Goal: Transaction & Acquisition: Purchase product/service

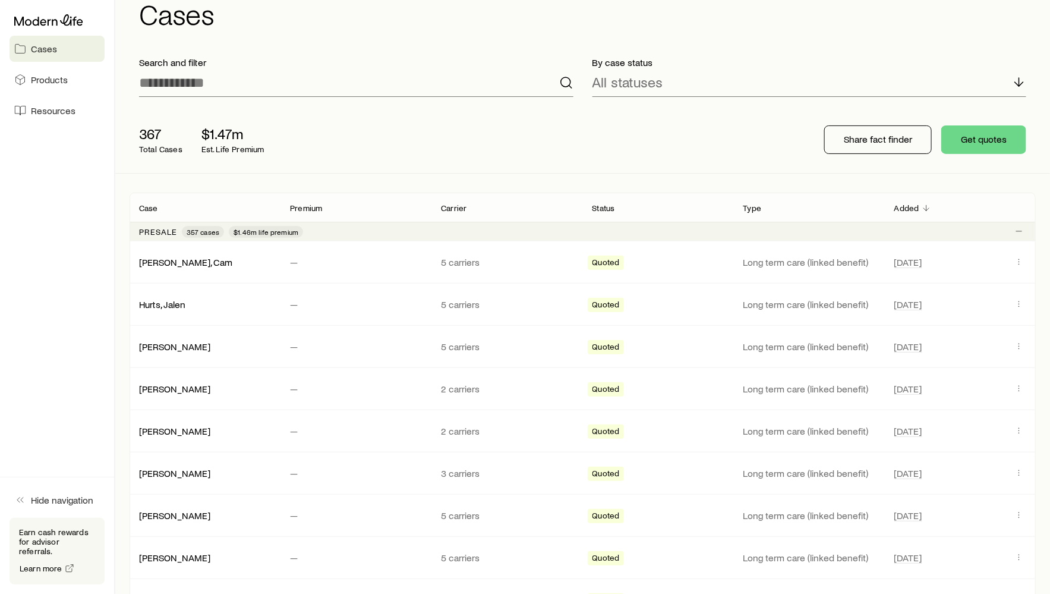
scroll to position [36, 0]
click at [165, 260] on link "[PERSON_NAME], Cam" at bounding box center [186, 259] width 93 height 11
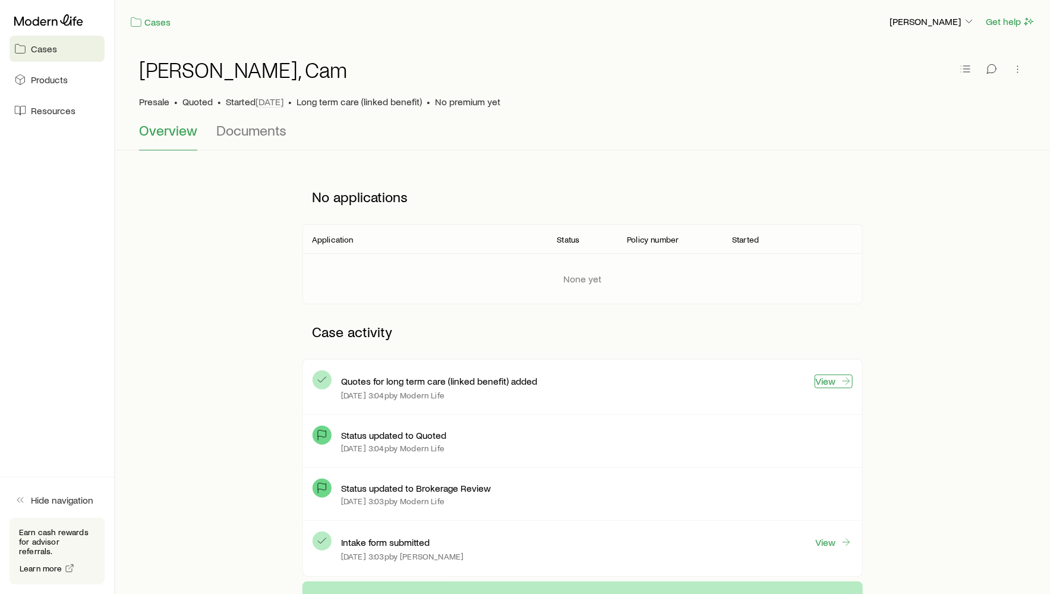
click at [829, 376] on link "View" at bounding box center [834, 381] width 38 height 14
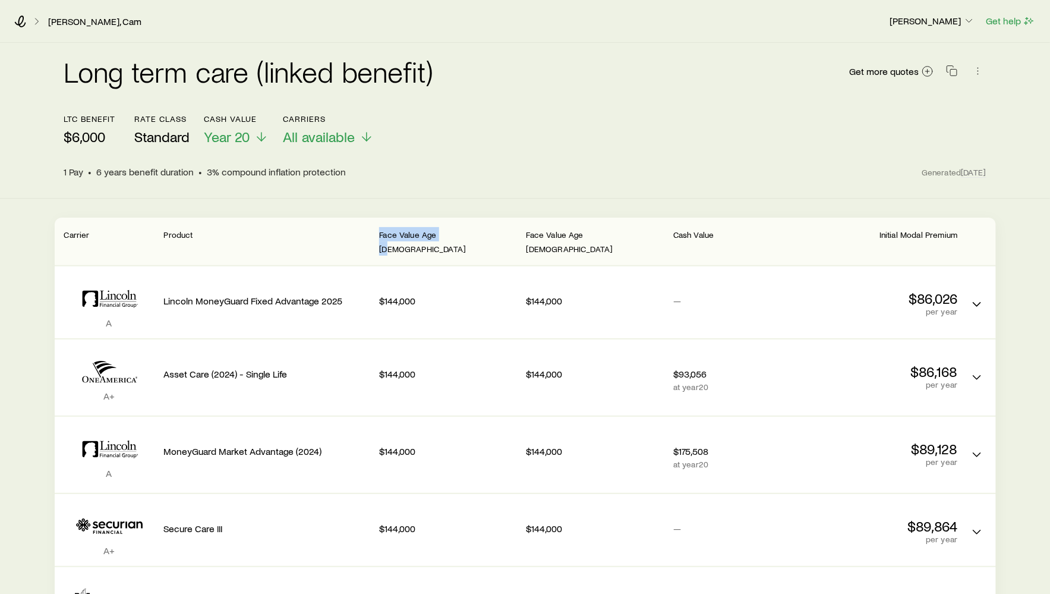
drag, startPoint x: 380, startPoint y: 234, endPoint x: 448, endPoint y: 232, distance: 68.3
click at [448, 232] on div "Face Value Age 65" at bounding box center [447, 241] width 137 height 29
drag, startPoint x: 65, startPoint y: 136, endPoint x: 108, endPoint y: 137, distance: 42.2
click at [108, 137] on p "$6,000" at bounding box center [90, 136] width 52 height 17
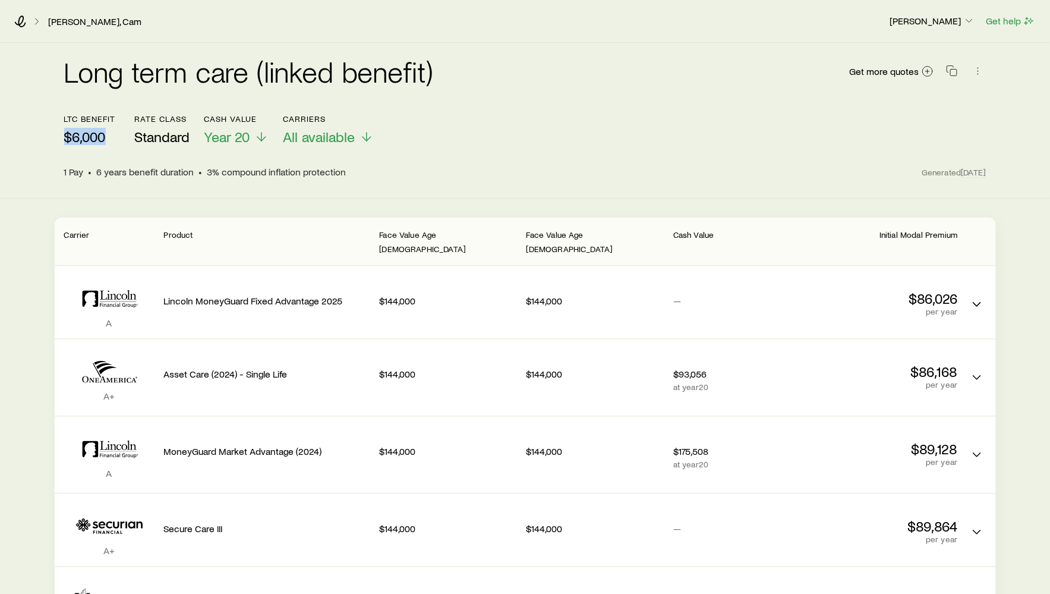
click at [108, 137] on p "$6,000" at bounding box center [90, 136] width 52 height 17
click at [26, 17] on div "[PERSON_NAME], Cam" at bounding box center [446, 21] width 865 height 12
click at [22, 20] on icon at bounding box center [20, 21] width 11 height 12
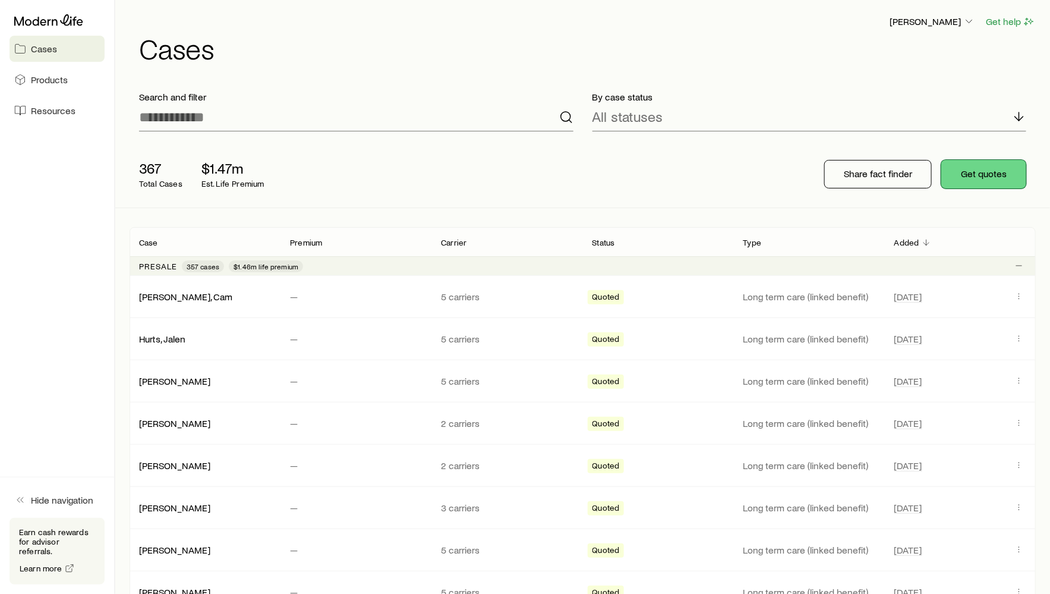
click at [983, 179] on button "Get quotes" at bounding box center [983, 174] width 85 height 29
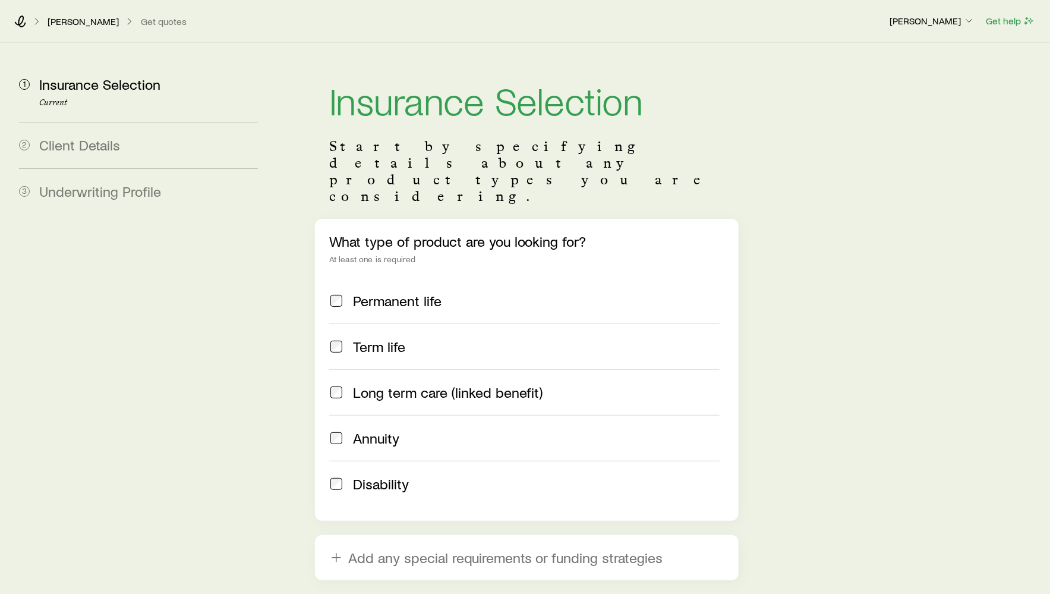
click at [374, 384] on span "Long term care (linked benefit)" at bounding box center [448, 392] width 190 height 17
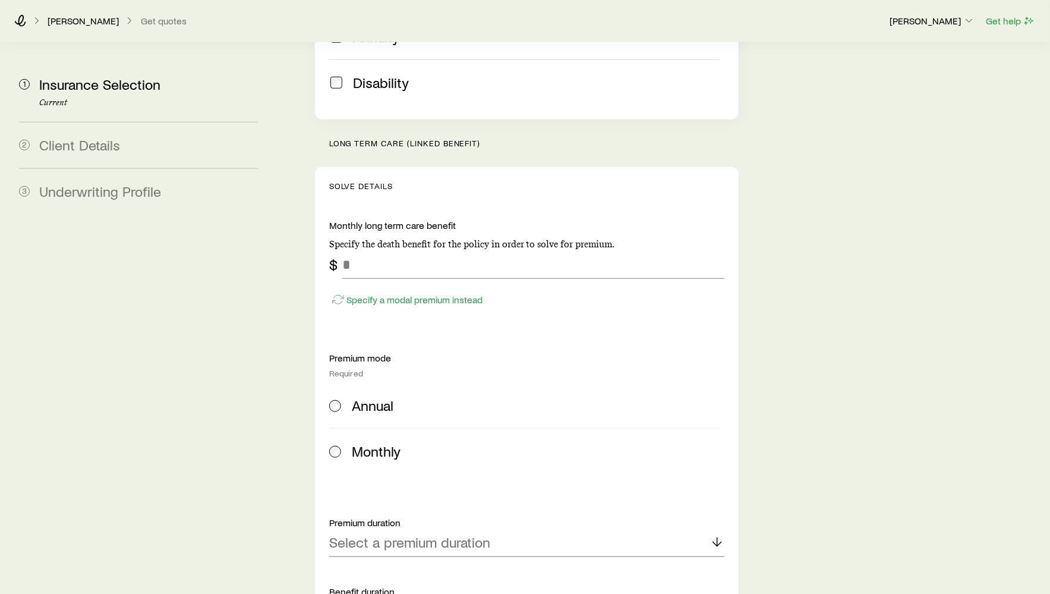
scroll to position [498, 0]
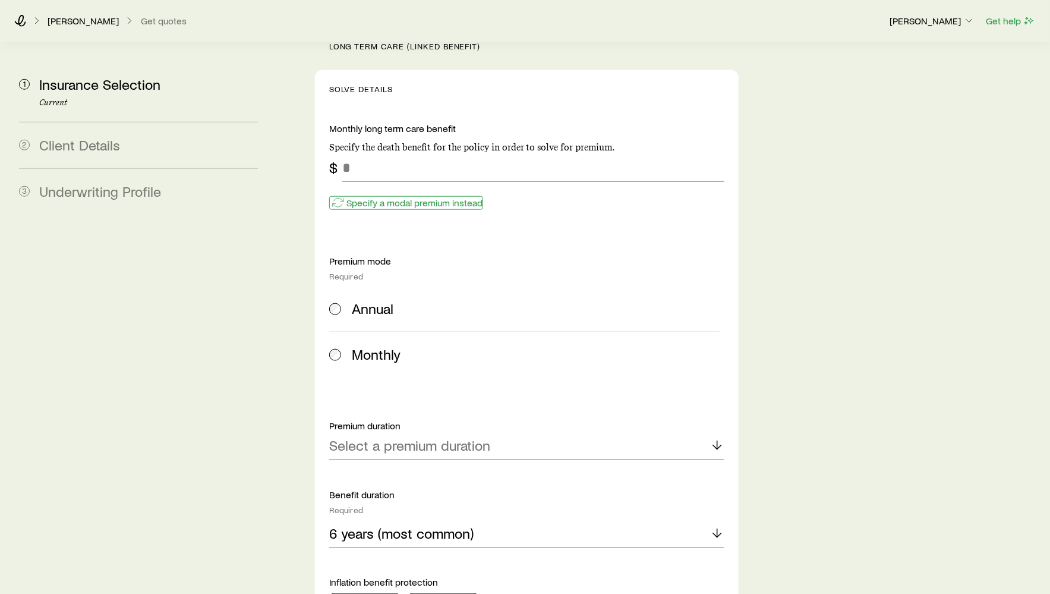
click at [365, 197] on p "Specify a modal premium instead" at bounding box center [414, 203] width 136 height 12
click at [370, 153] on input "tel" at bounding box center [533, 167] width 382 height 29
type input "*******"
click at [352, 300] on span "Annual" at bounding box center [373, 308] width 42 height 17
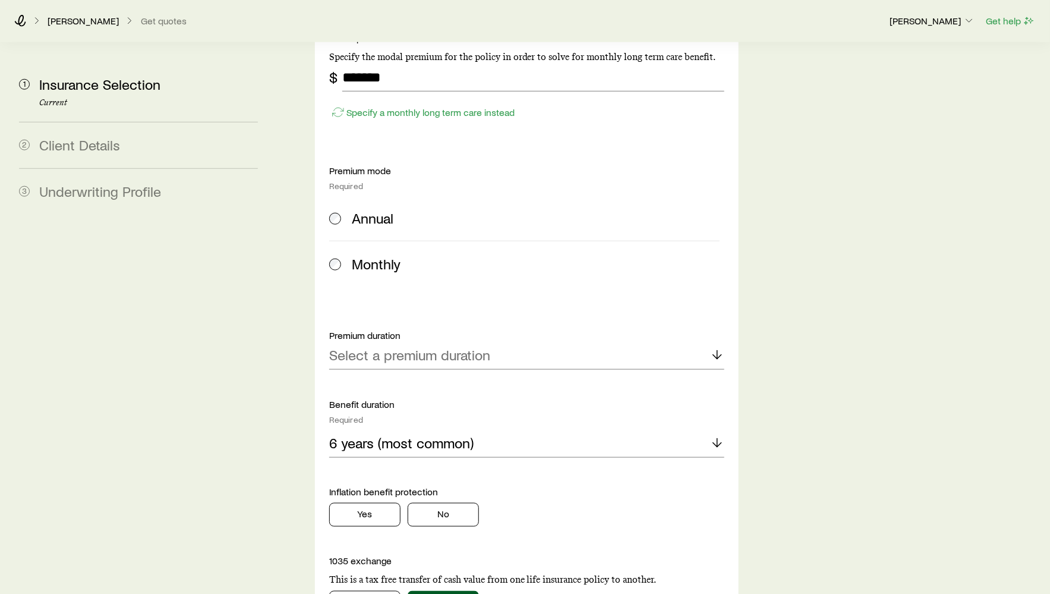
scroll to position [685, 0]
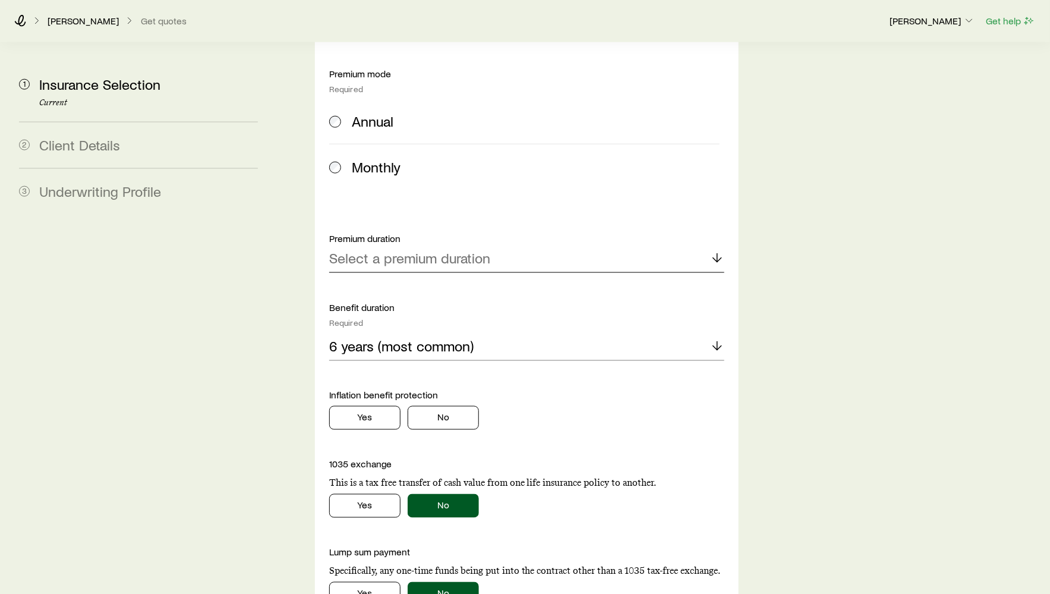
click at [393, 244] on div "Select a premium duration" at bounding box center [526, 258] width 395 height 29
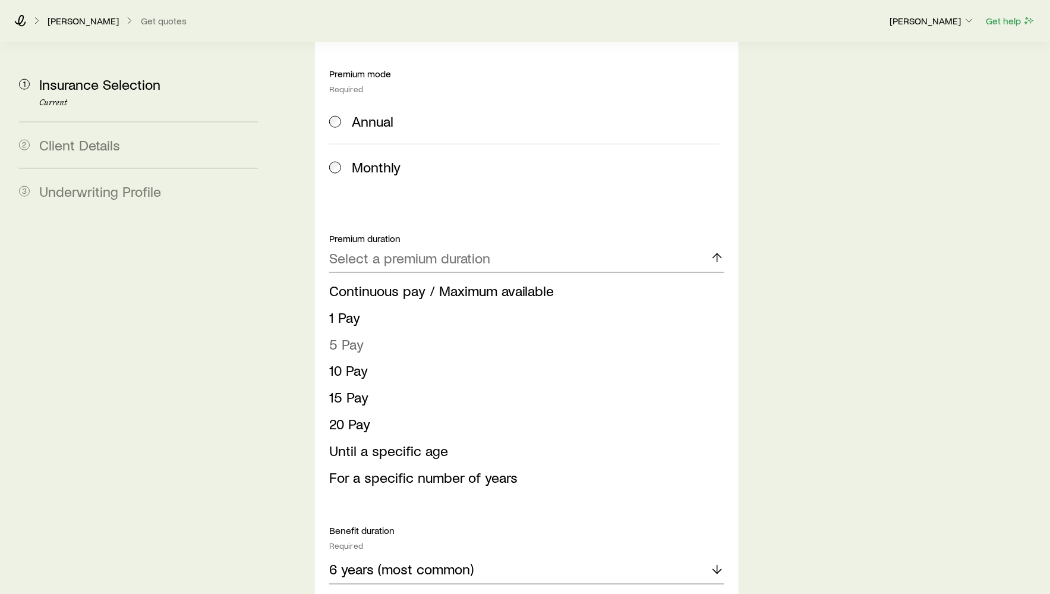
click at [380, 331] on li "5 Pay" at bounding box center [523, 344] width 388 height 27
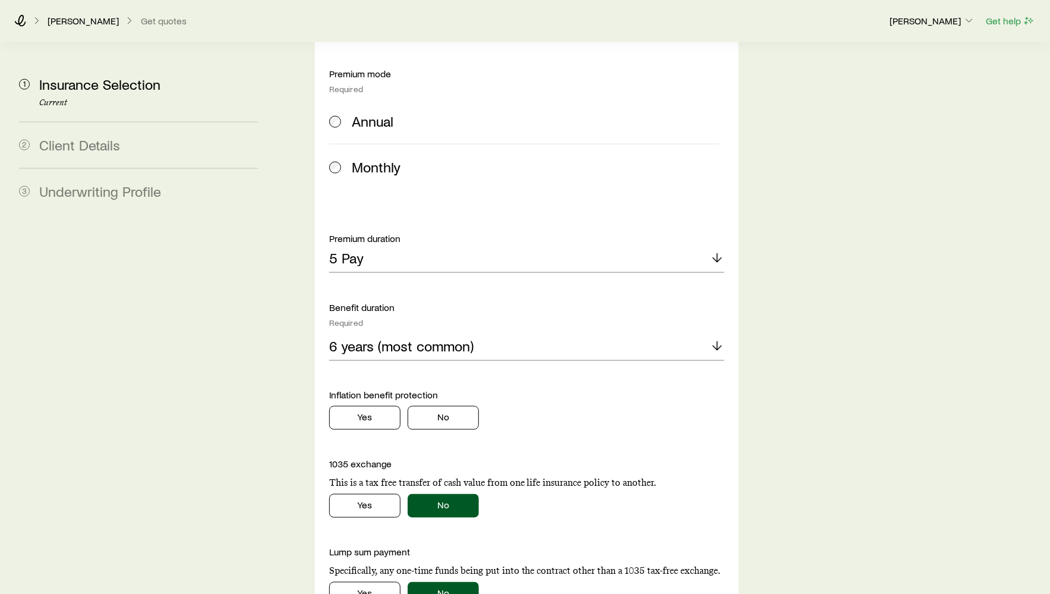
scroll to position [845, 0]
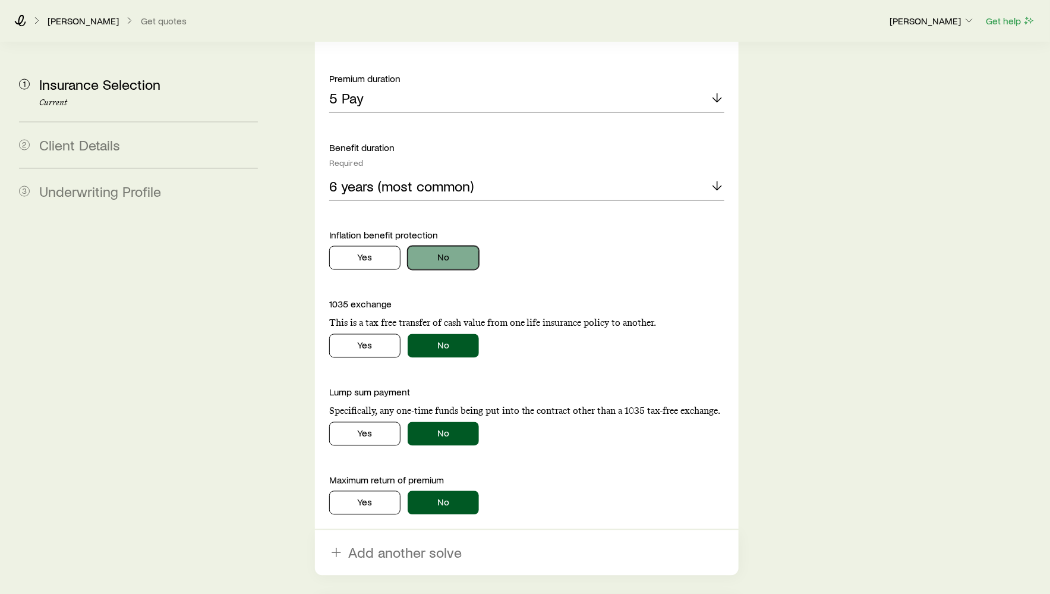
click at [427, 246] on button "No" at bounding box center [443, 258] width 71 height 24
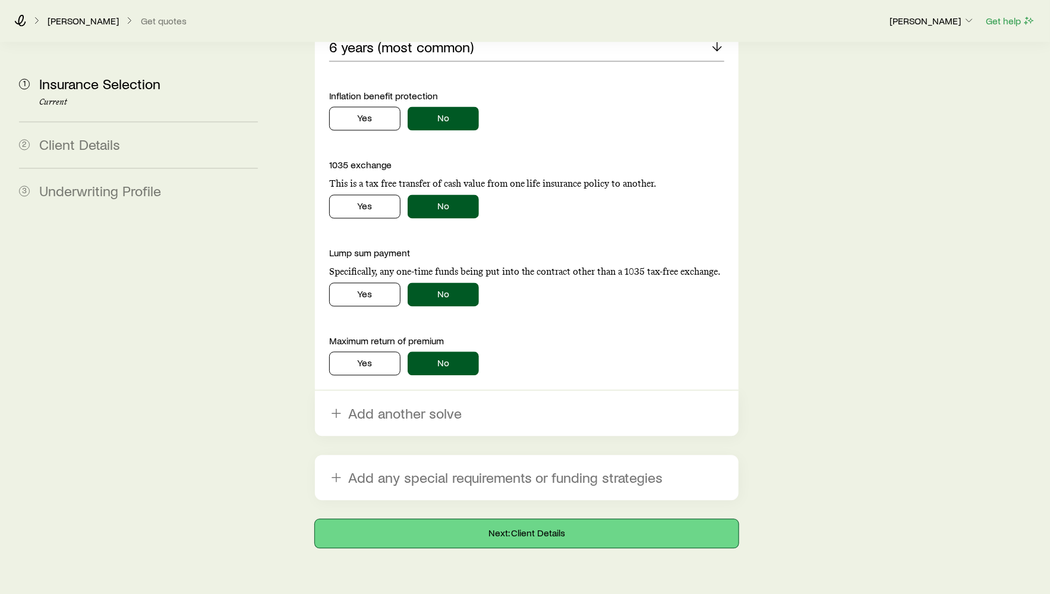
click at [466, 519] on button "Next: Client Details" at bounding box center [527, 533] width 424 height 29
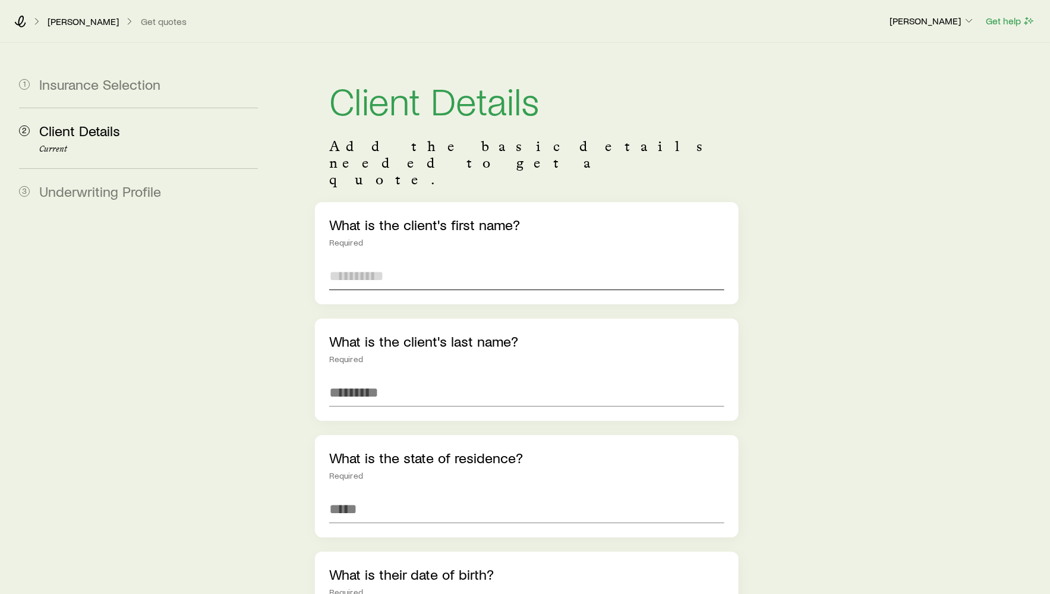
click at [418, 261] on input "text" at bounding box center [526, 275] width 395 height 29
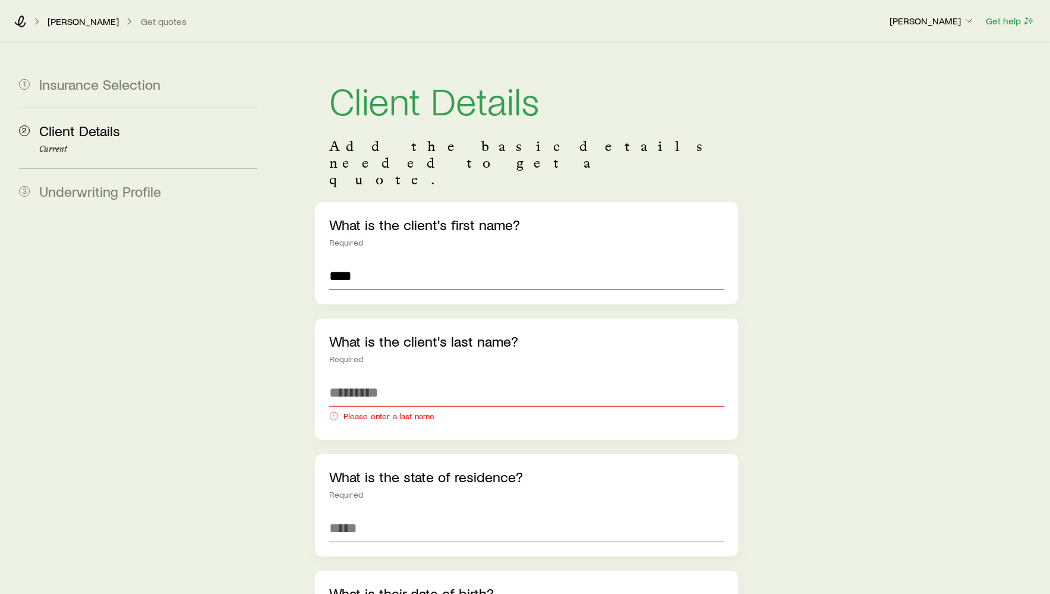
click at [360, 261] on input "****" at bounding box center [526, 275] width 395 height 29
type input "******"
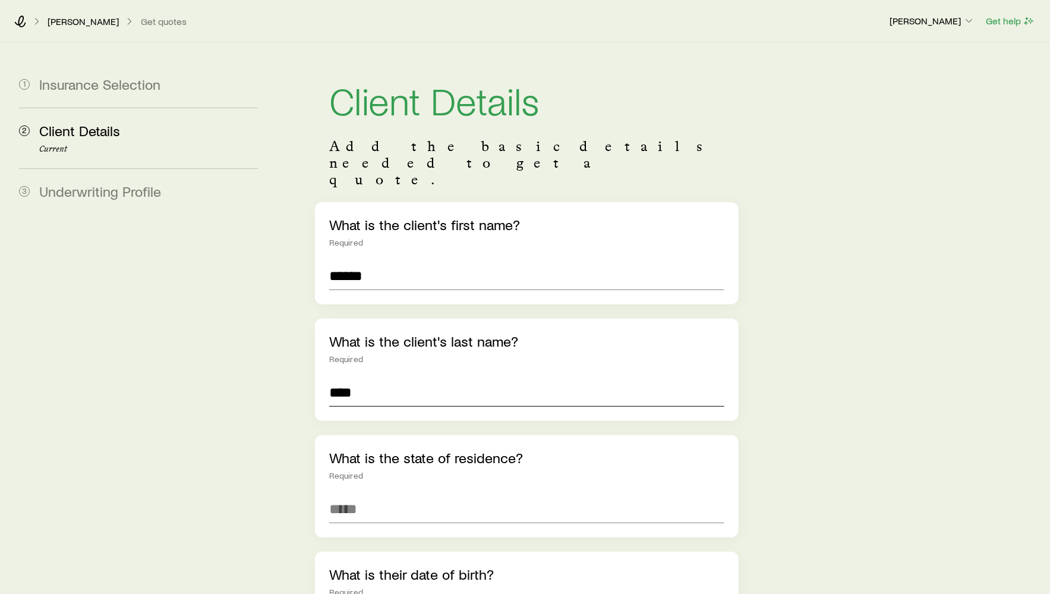
type input "****"
click at [406, 460] on div "What is the state of residence? Required" at bounding box center [527, 486] width 424 height 102
click at [407, 494] on input at bounding box center [526, 508] width 395 height 29
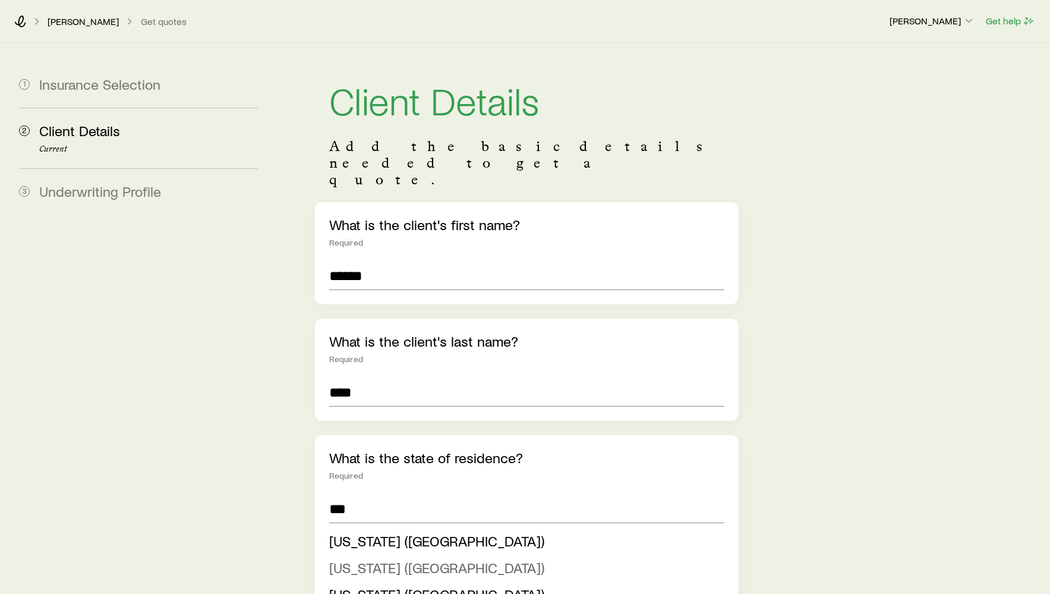
click at [395, 559] on span "New Jersey (NJ)" at bounding box center [437, 567] width 216 height 17
type input "**********"
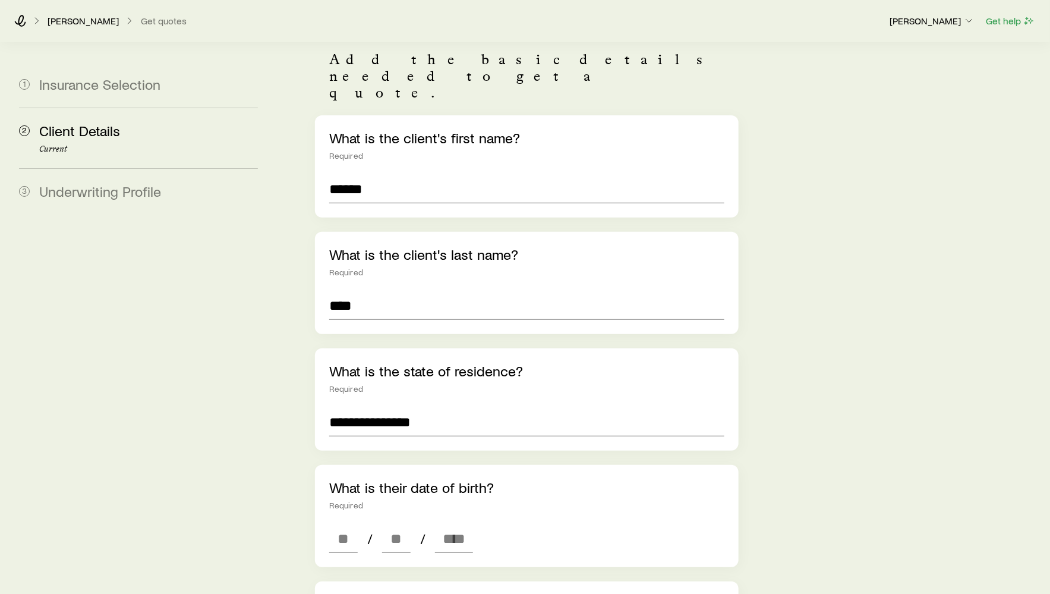
scroll to position [194, 0]
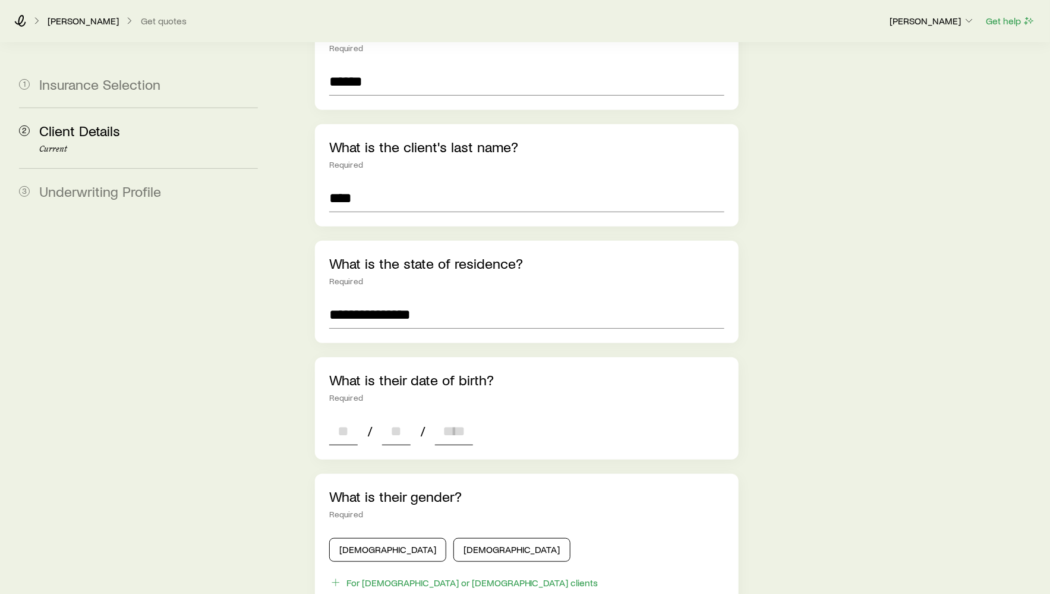
click at [340, 417] on input at bounding box center [343, 431] width 29 height 29
type input "**"
type input "****"
type input "*"
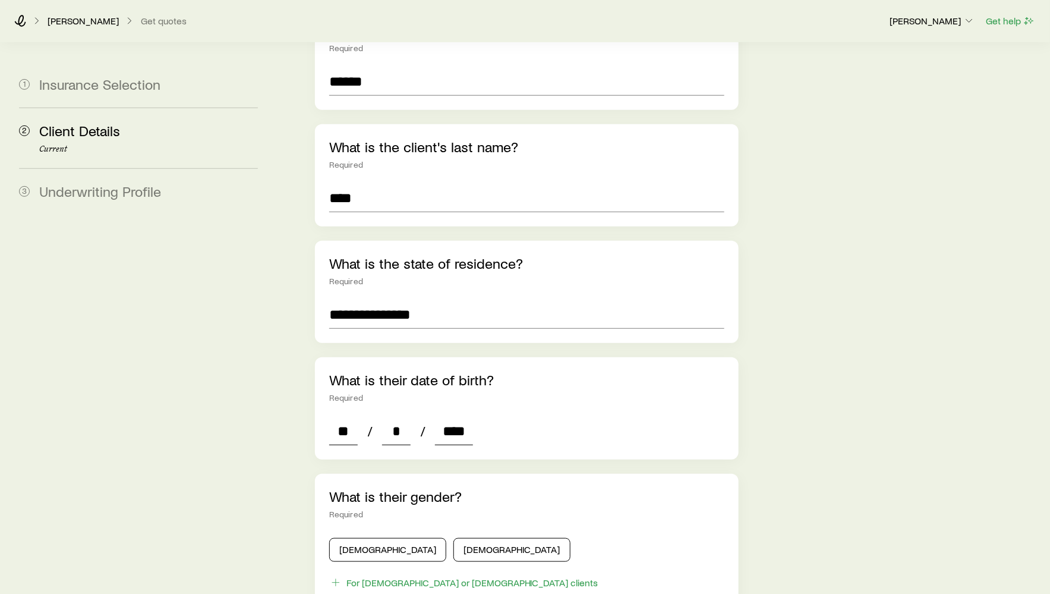
scroll to position [366, 0]
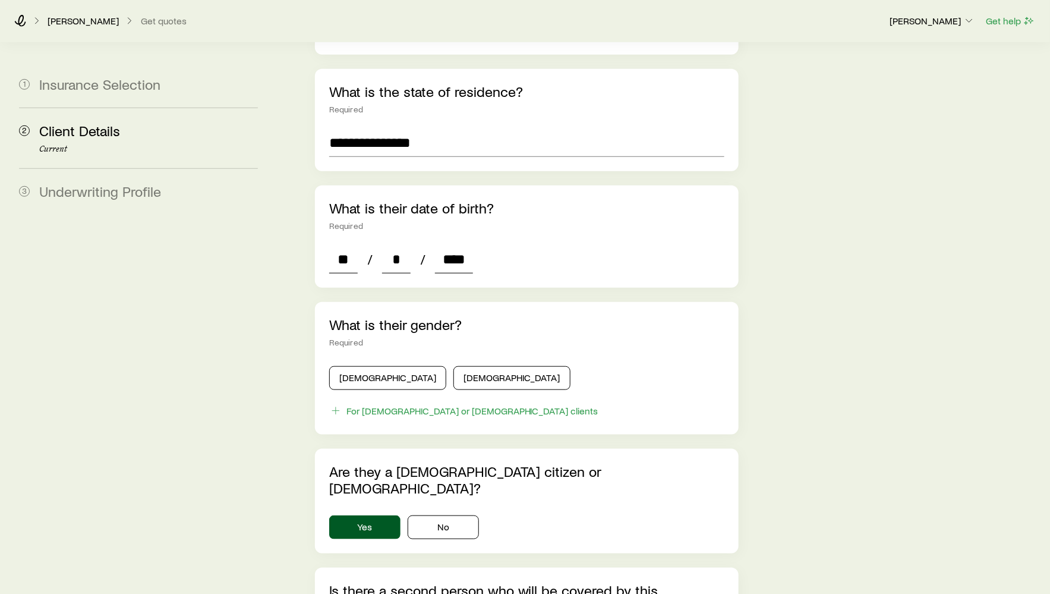
type input "****"
click at [360, 324] on div "What is their gender? Required Male Female For transgender or non-binary clients" at bounding box center [527, 368] width 424 height 133
click at [360, 366] on button "Male" at bounding box center [387, 378] width 117 height 24
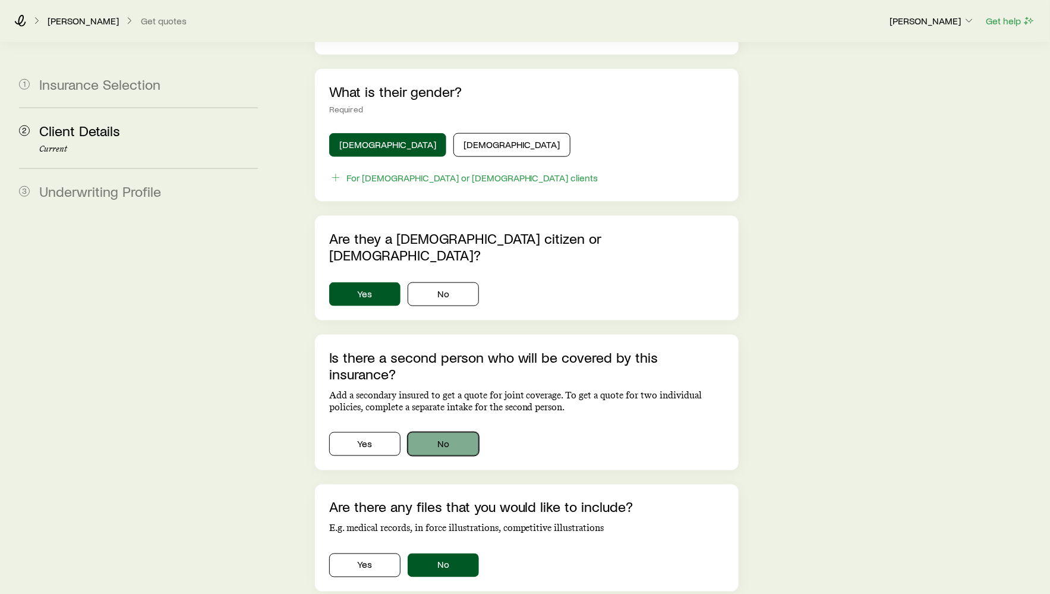
click at [433, 432] on button "No" at bounding box center [443, 444] width 71 height 24
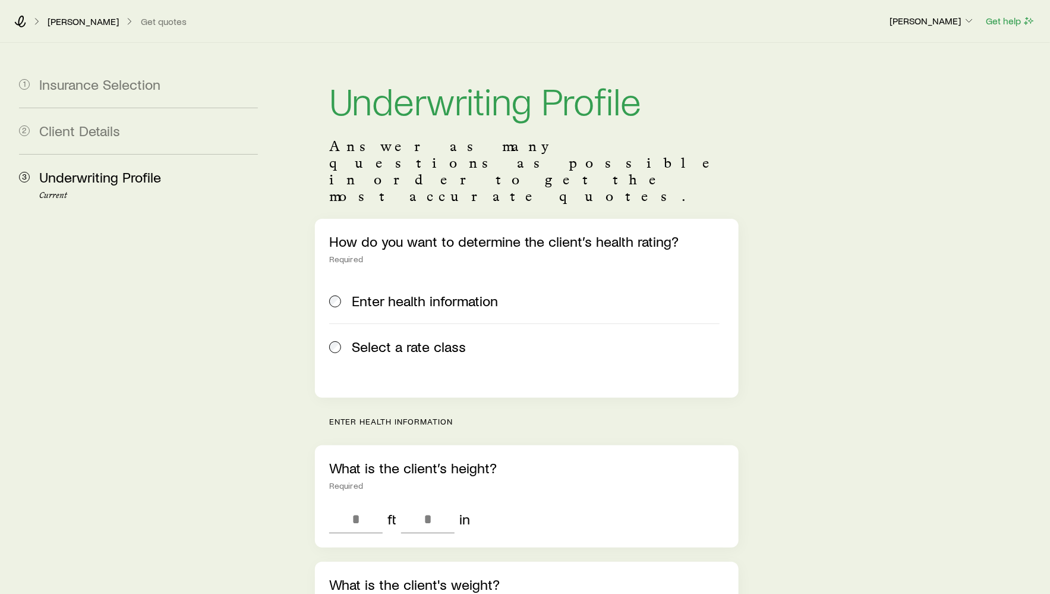
click at [419, 338] on span "Select a rate class" at bounding box center [409, 346] width 114 height 17
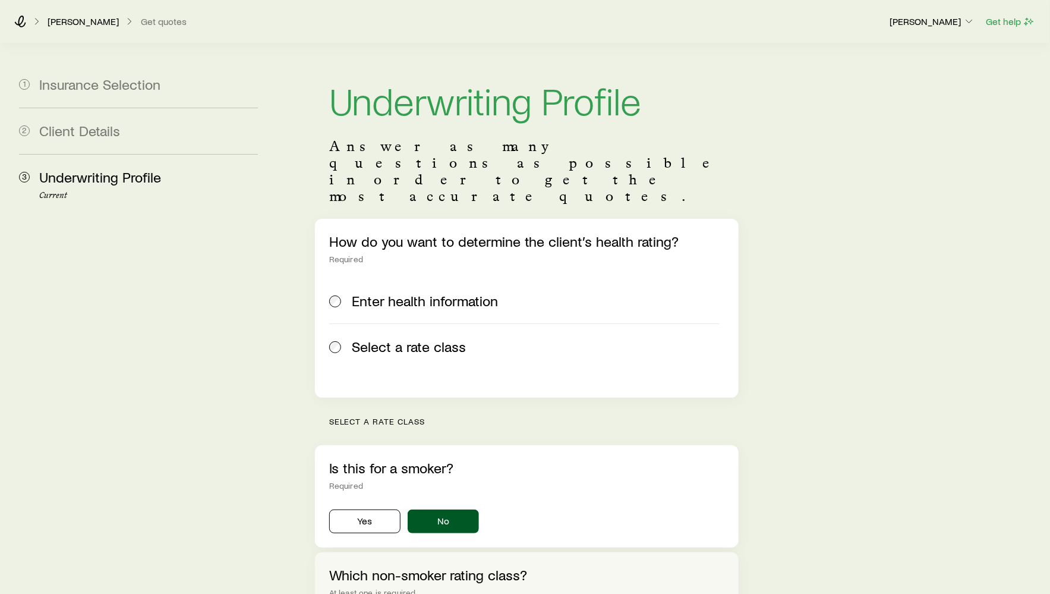
scroll to position [318, 0]
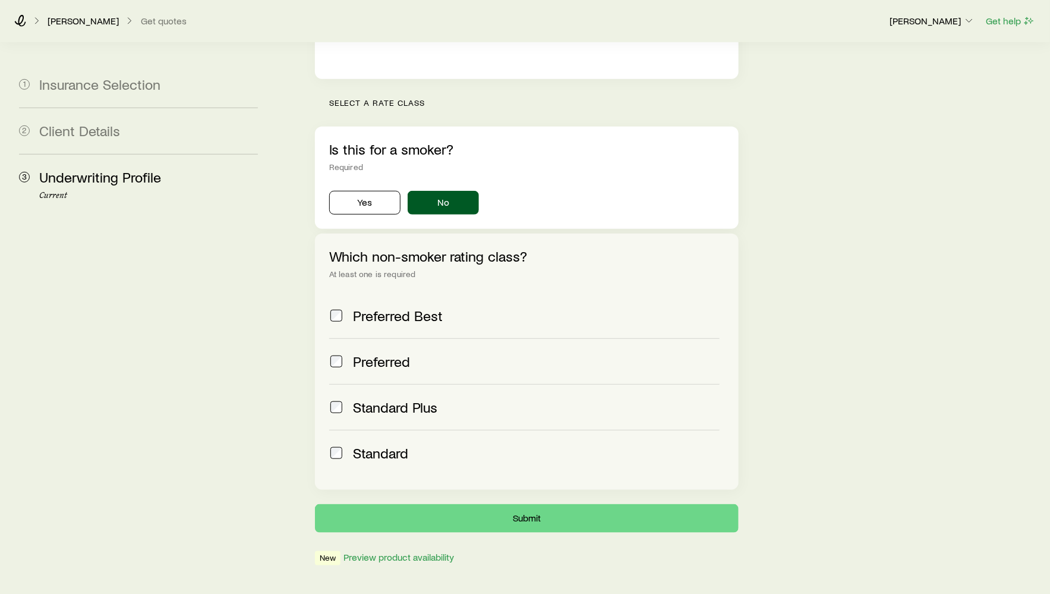
click at [405, 307] on span "Preferred Best" at bounding box center [398, 315] width 90 height 17
click at [506, 504] on button "Submit" at bounding box center [527, 518] width 424 height 29
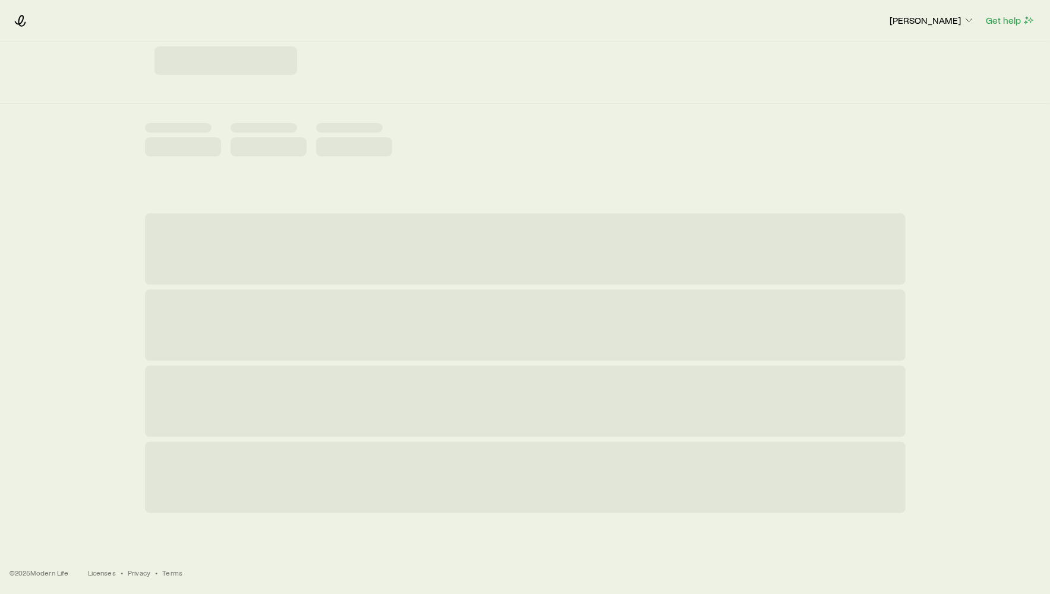
scroll to position [0, 0]
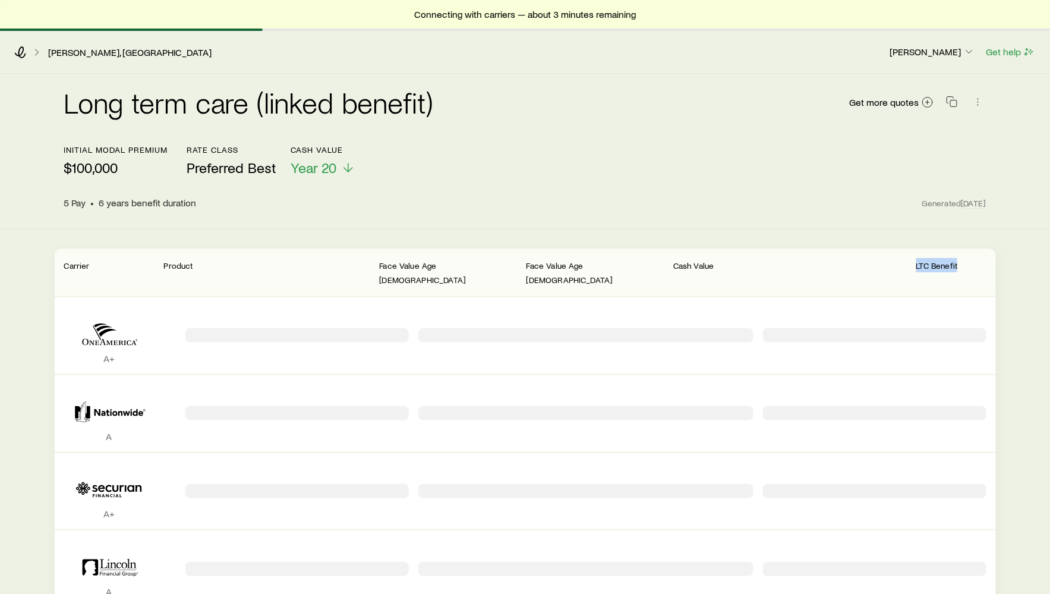
drag, startPoint x: 915, startPoint y: 266, endPoint x: 963, endPoint y: 269, distance: 47.7
click at [963, 269] on header "Carrier Product Face Value Age 65 Face Value Age 85 Cash Value LTC Benefit" at bounding box center [525, 272] width 941 height 48
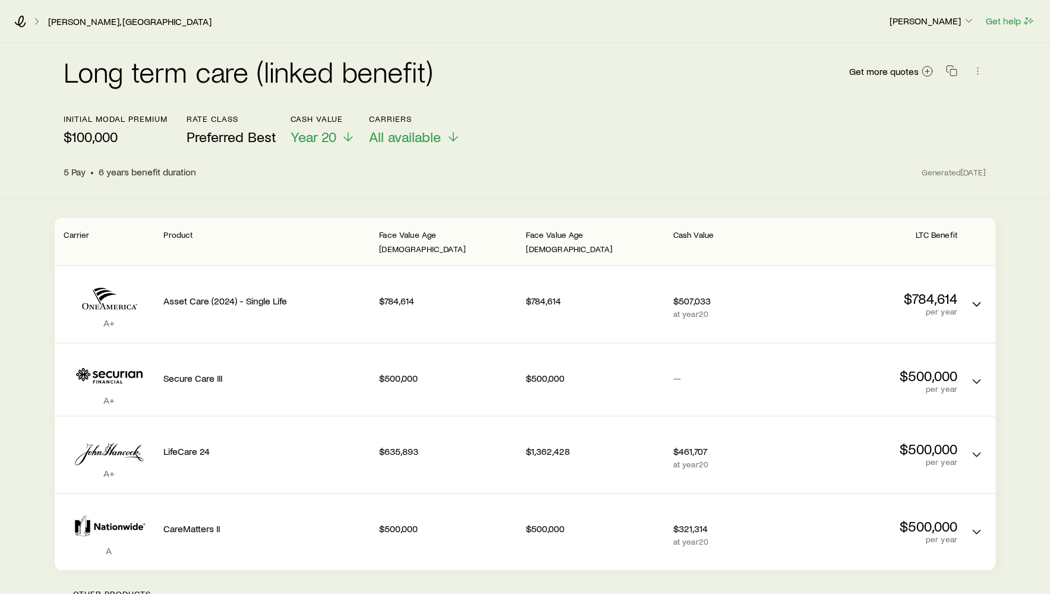
click at [774, 237] on div "Cash Value" at bounding box center [741, 241] width 137 height 29
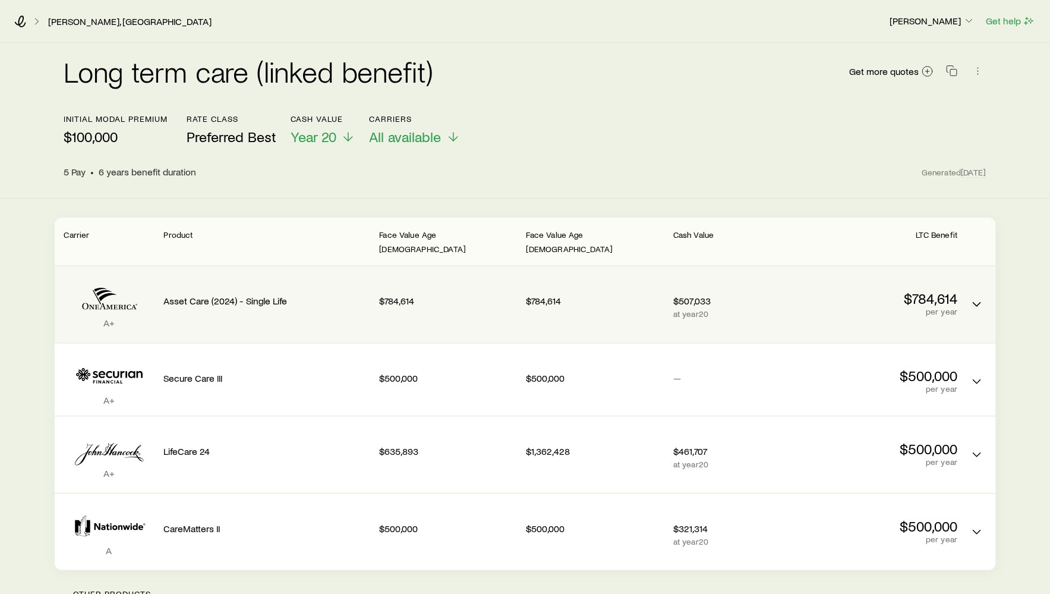
click at [338, 305] on div "Asset Care (2024) - Single Life" at bounding box center [267, 298] width 206 height 45
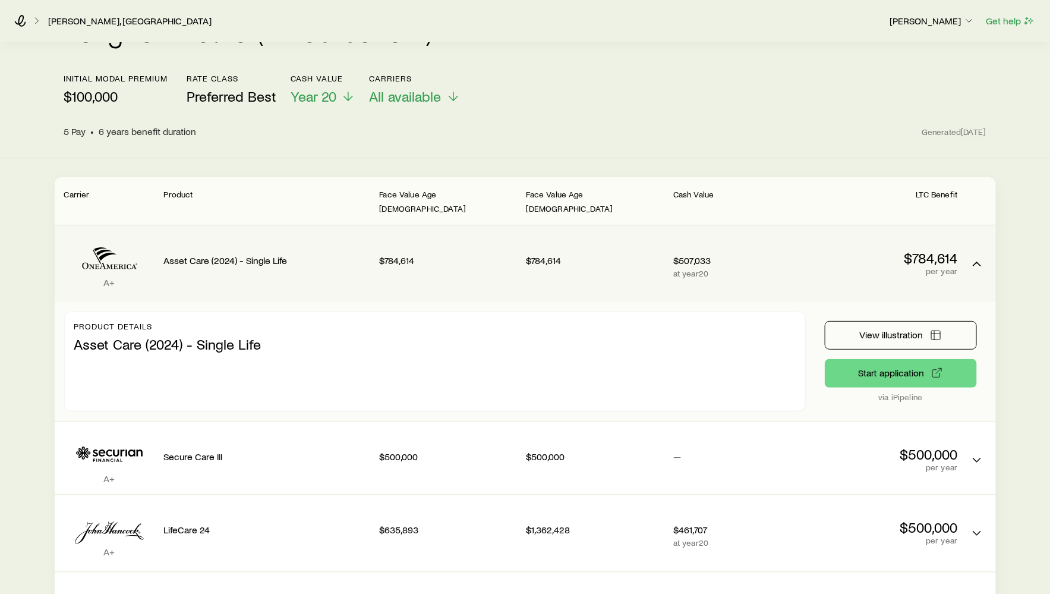
scroll to position [63, 0]
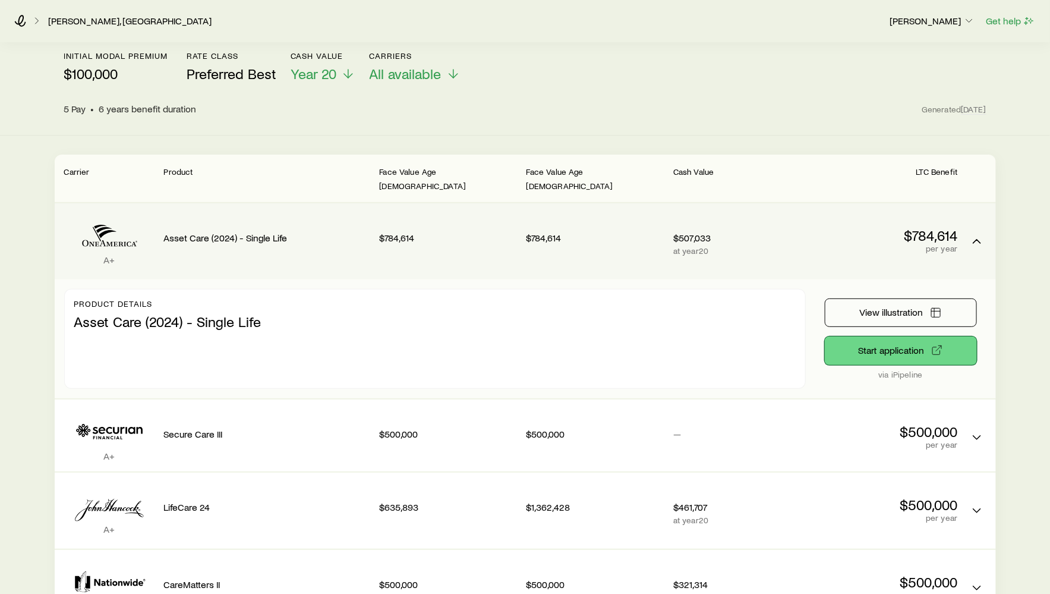
click at [882, 342] on button "Start application" at bounding box center [901, 350] width 152 height 29
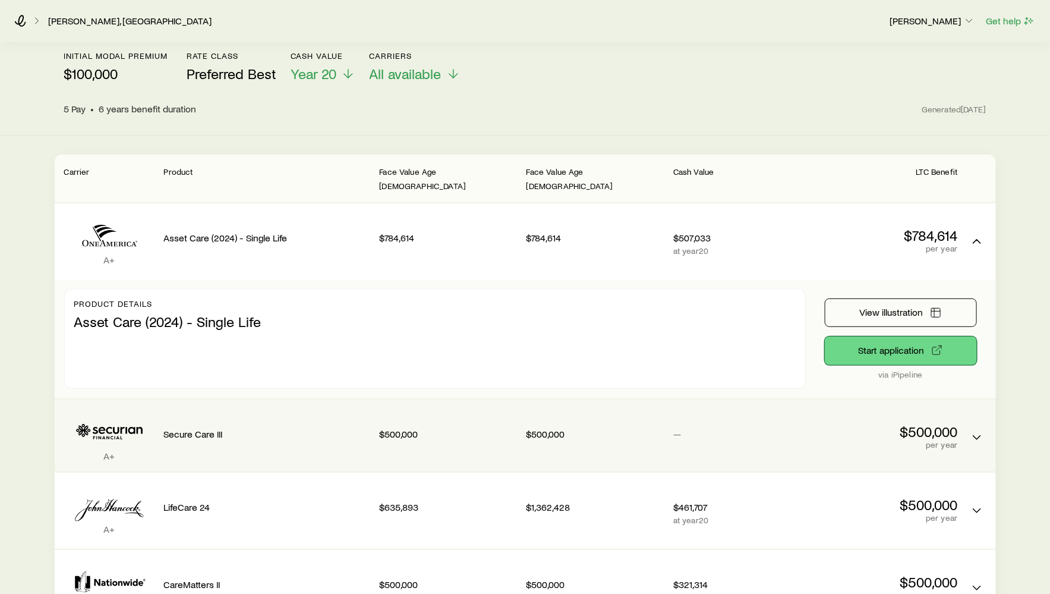
scroll to position [251, 0]
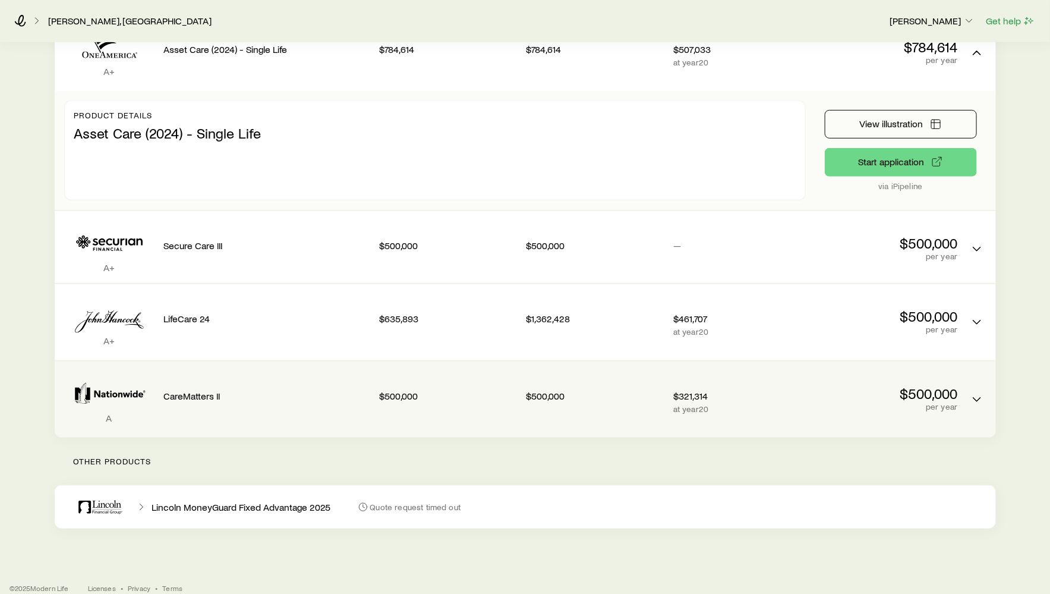
click at [292, 371] on div "CareMatters II" at bounding box center [267, 393] width 206 height 45
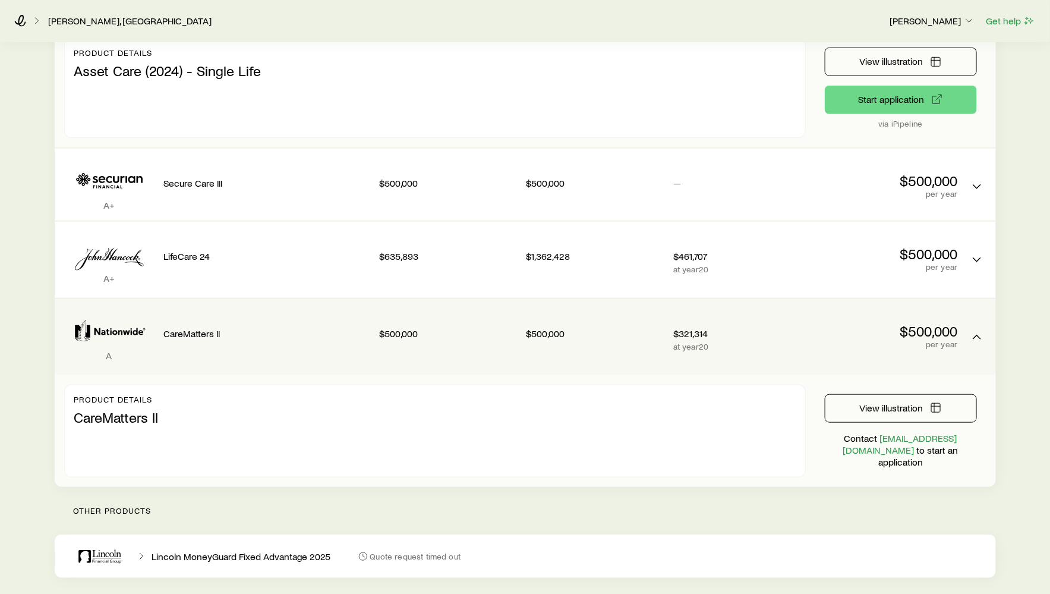
scroll to position [276, 0]
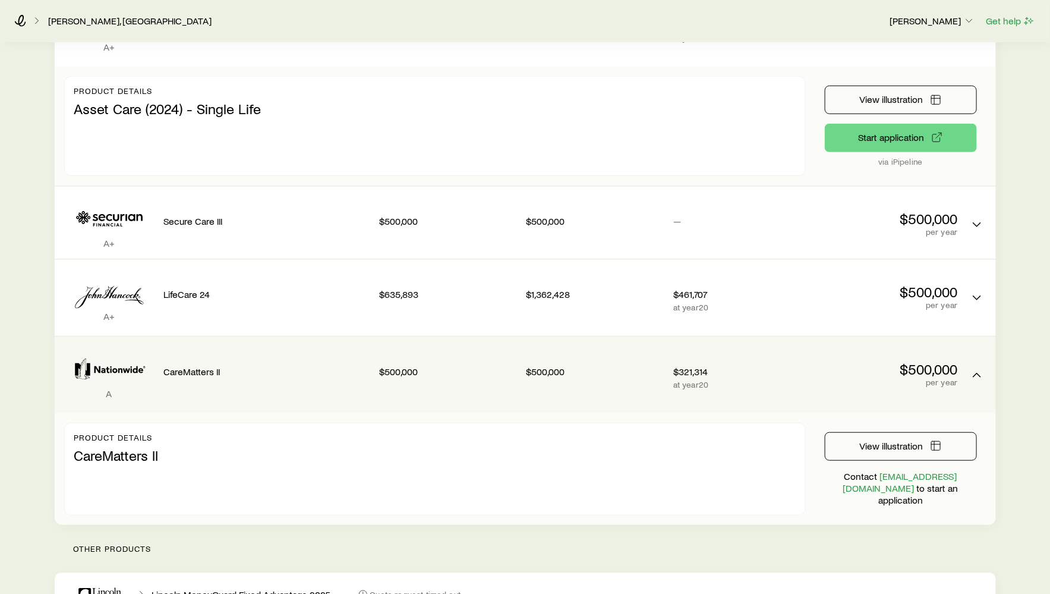
click at [601, 365] on p "$500,000" at bounding box center [594, 371] width 137 height 12
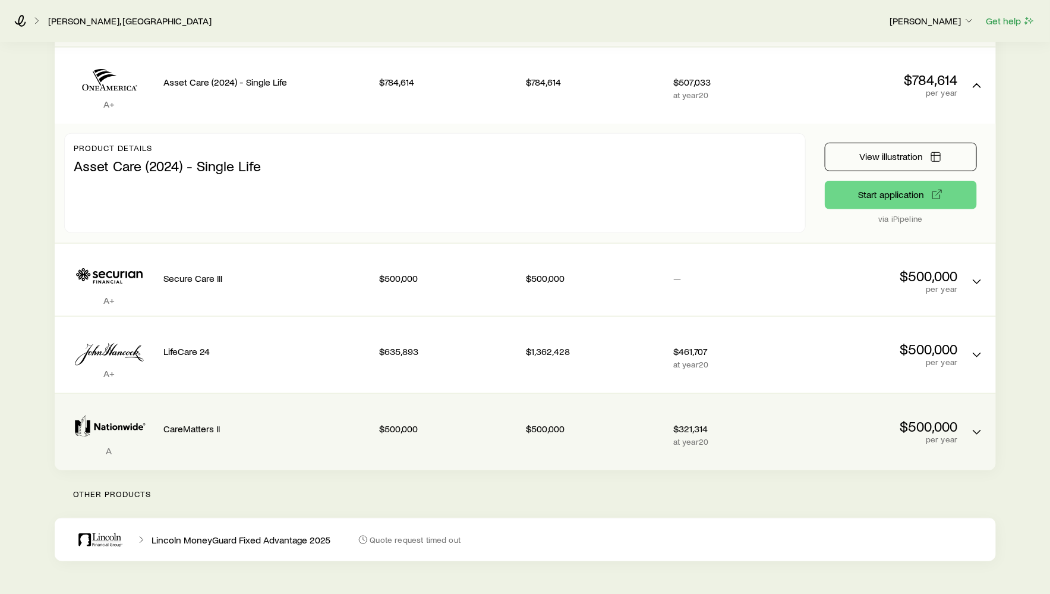
scroll to position [216, 0]
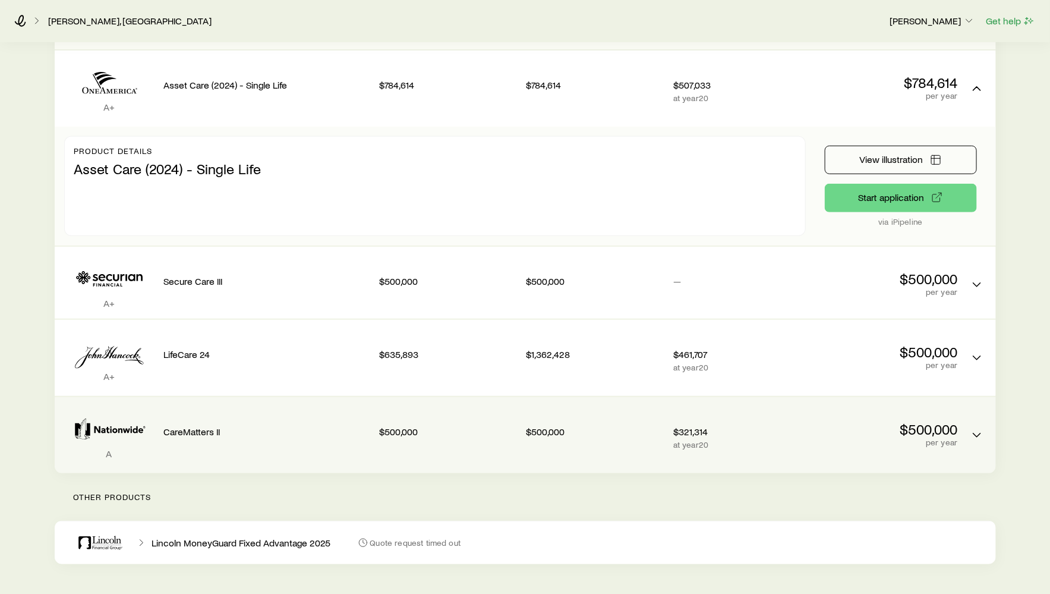
click at [307, 425] on p "CareMatters II" at bounding box center [267, 431] width 206 height 12
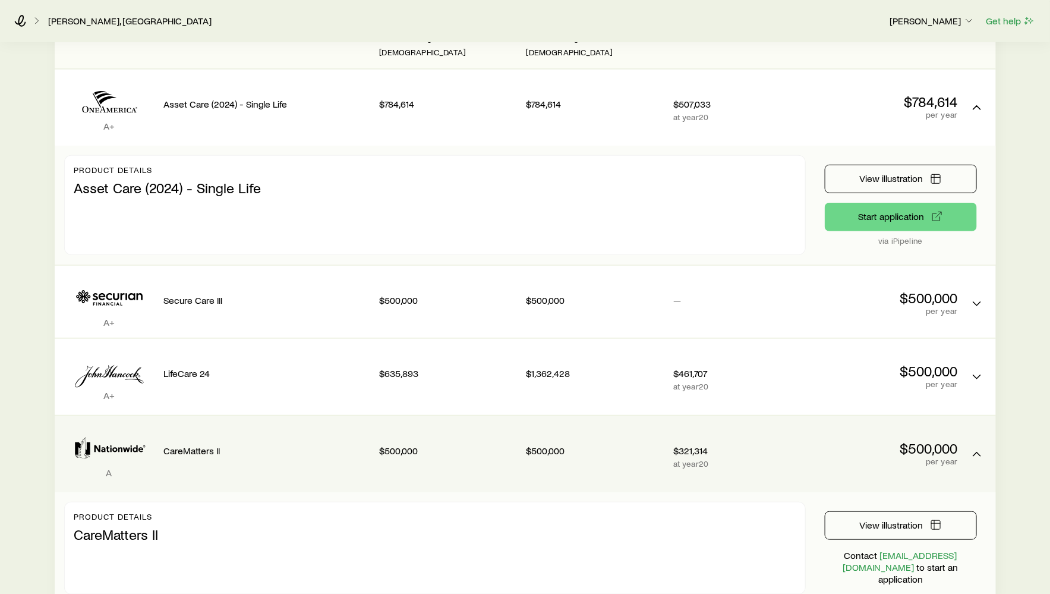
scroll to position [190, 0]
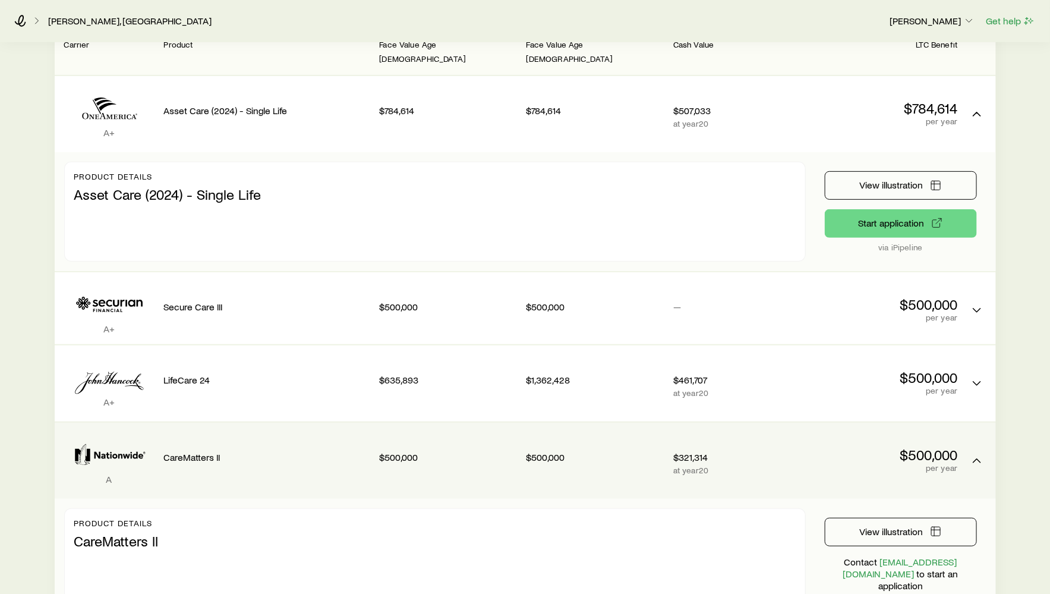
click at [597, 451] on p "$500,000" at bounding box center [594, 457] width 137 height 12
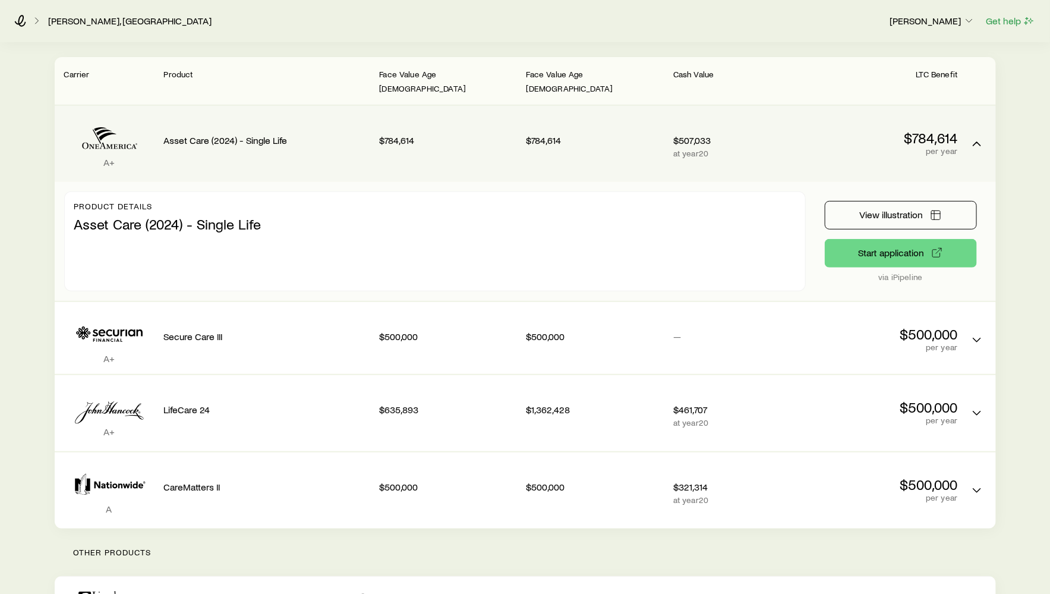
scroll to position [204, 0]
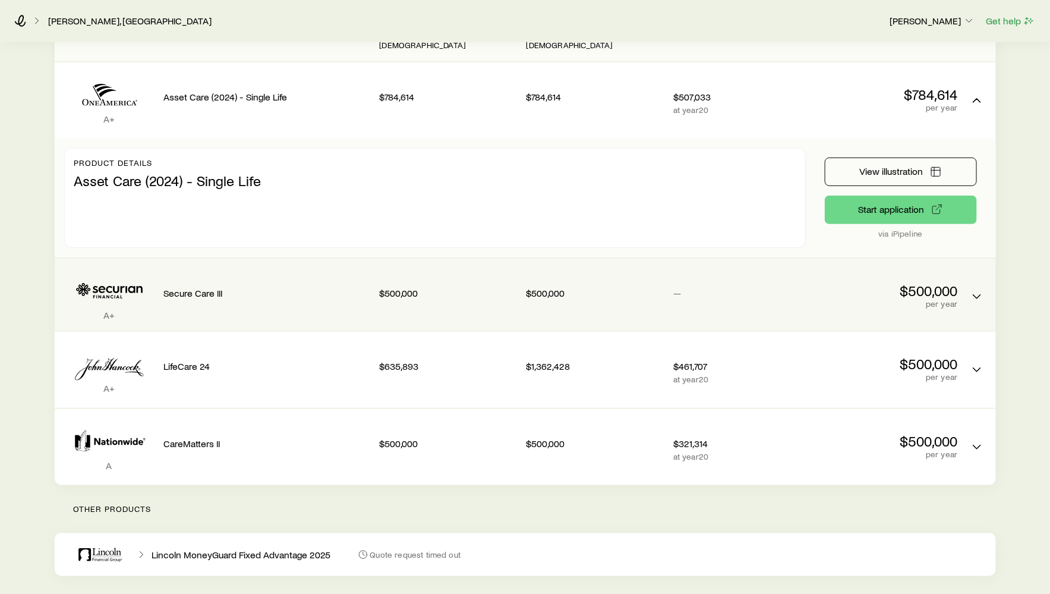
click at [254, 268] on div "Secure Care III" at bounding box center [267, 290] width 206 height 45
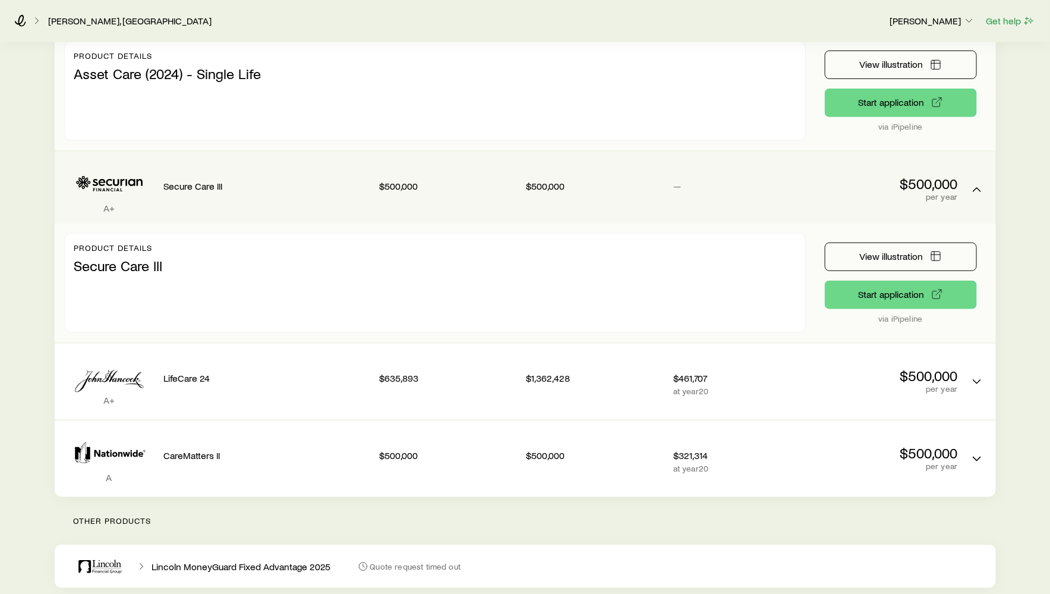
scroll to position [349, 0]
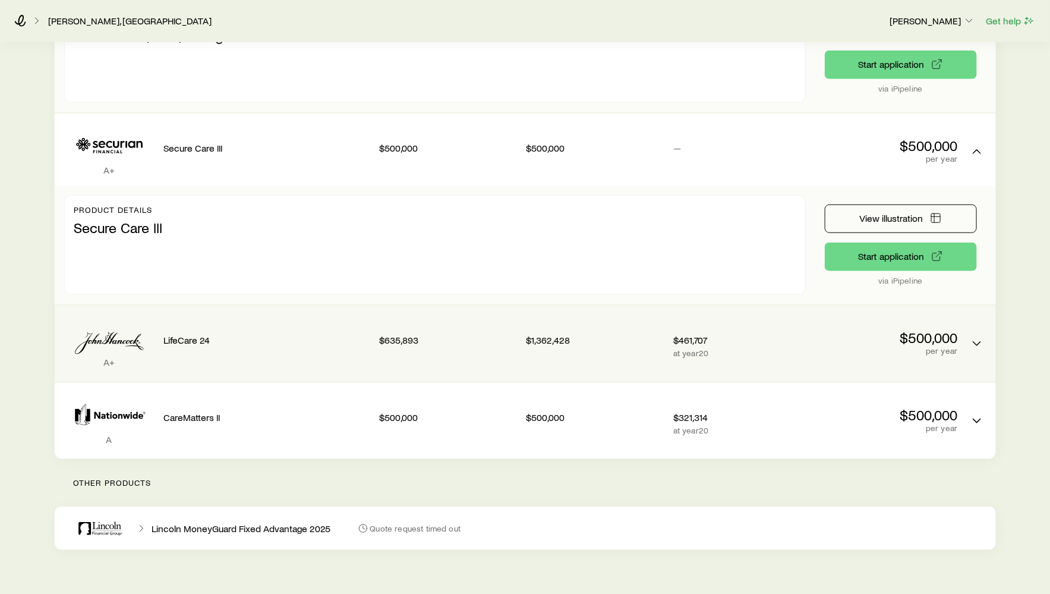
click at [263, 334] on p "LifeCare 24" at bounding box center [267, 340] width 206 height 12
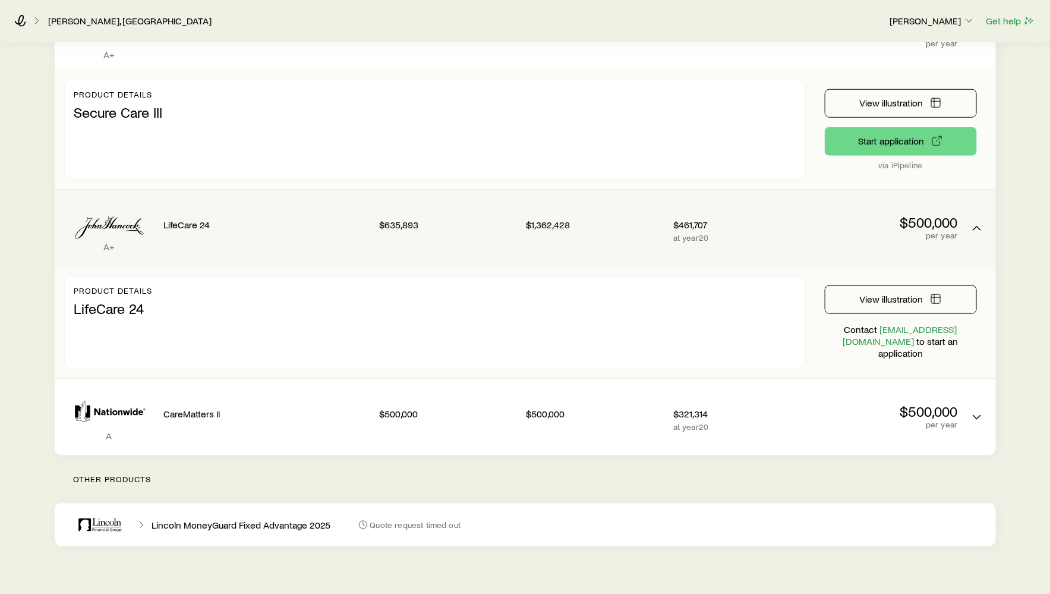
scroll to position [470, 0]
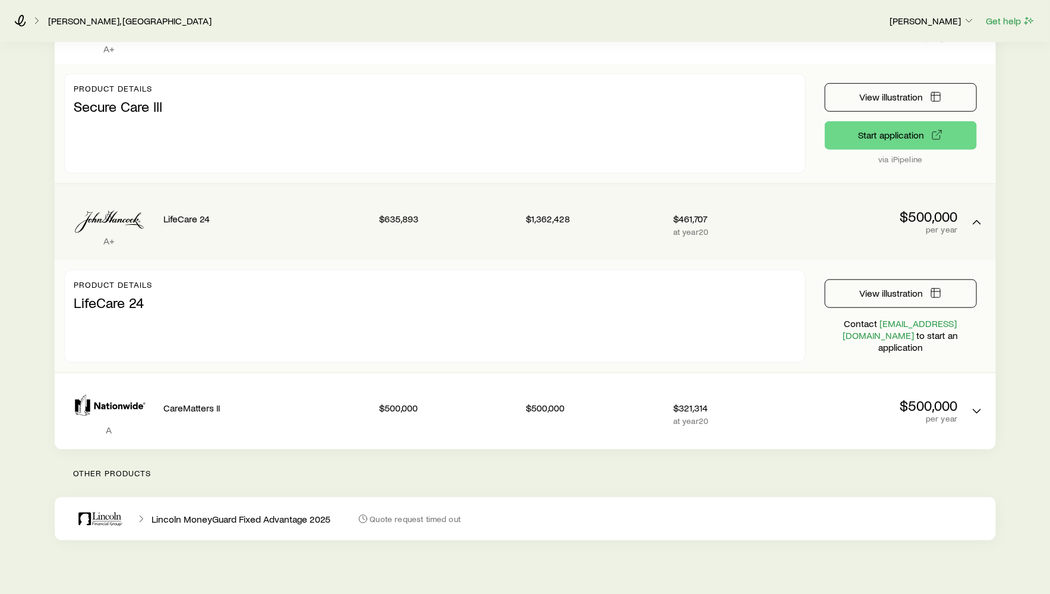
click at [156, 195] on div "A+ LifeCare 24 $635,893 $1,362,428 $461,707 at year 20 $500,000 per year" at bounding box center [525, 222] width 941 height 76
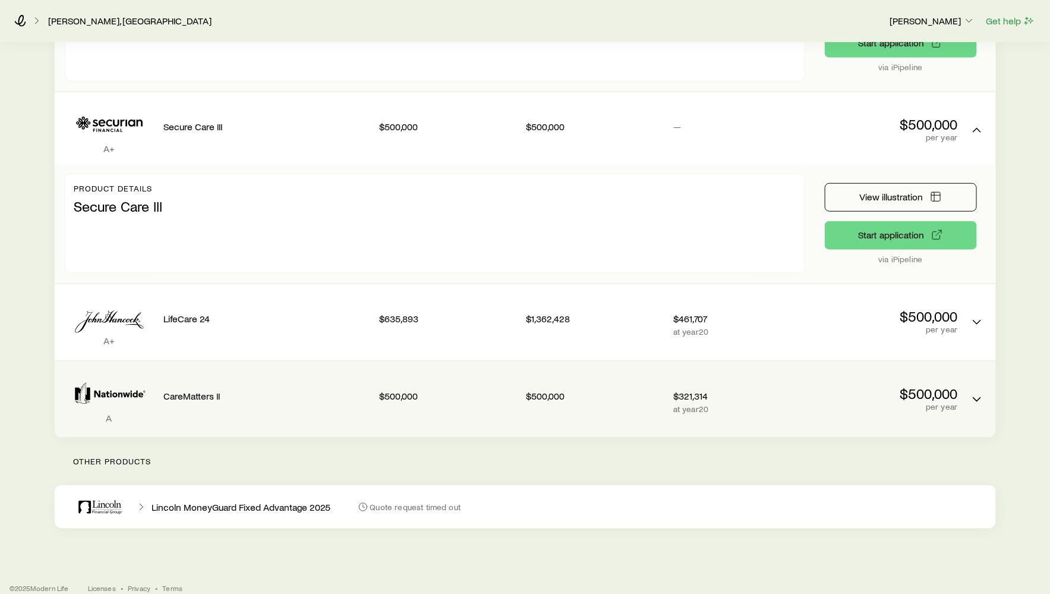
click at [176, 371] on div "CareMatters II" at bounding box center [267, 393] width 206 height 45
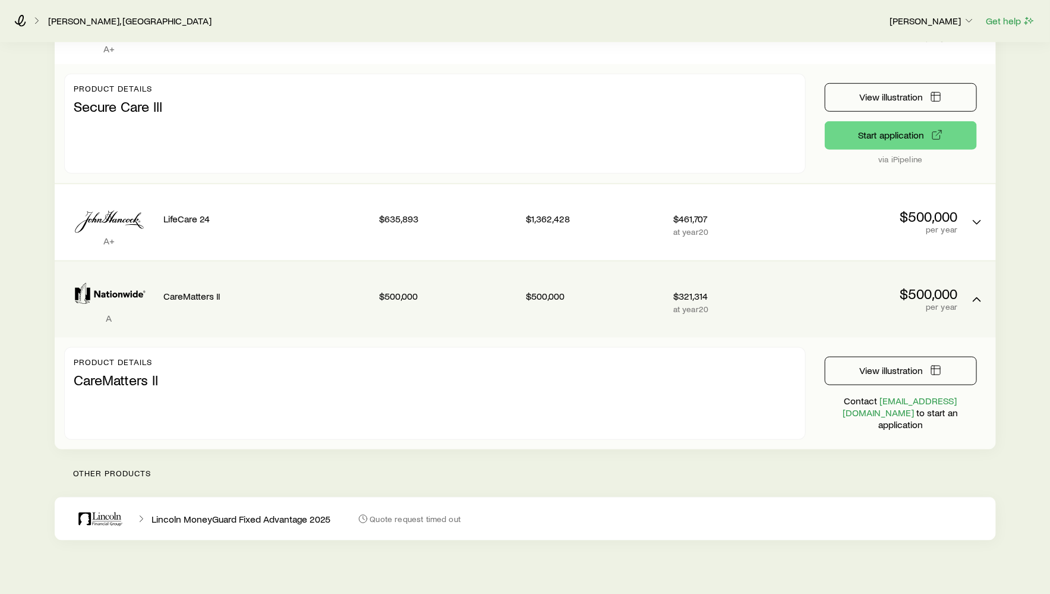
click at [223, 298] on div "CareMatters II" at bounding box center [267, 293] width 206 height 45
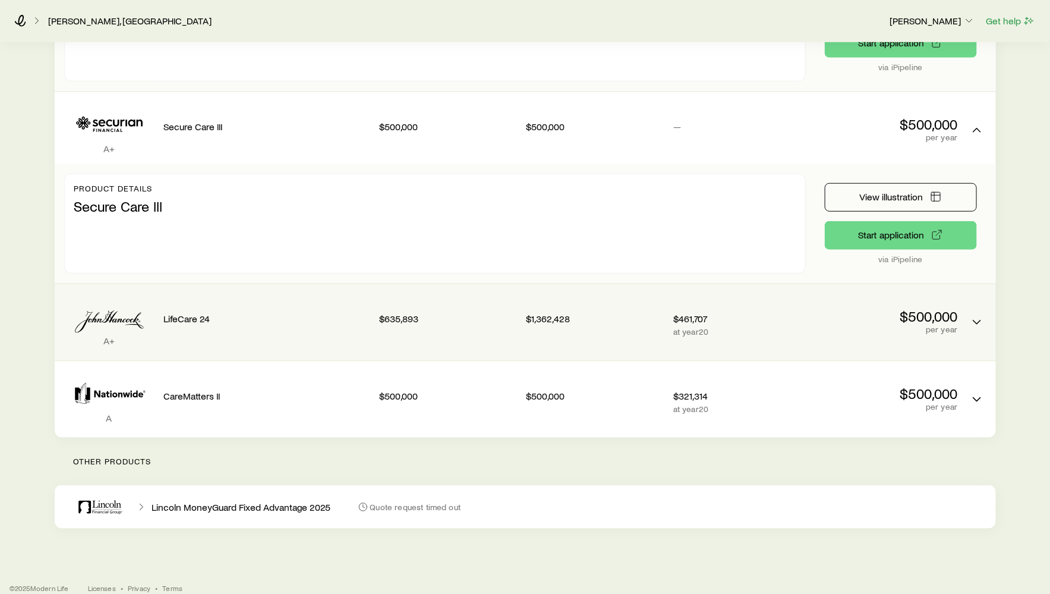
click at [141, 305] on icon "LTC linked benefit quotes" at bounding box center [109, 316] width 90 height 36
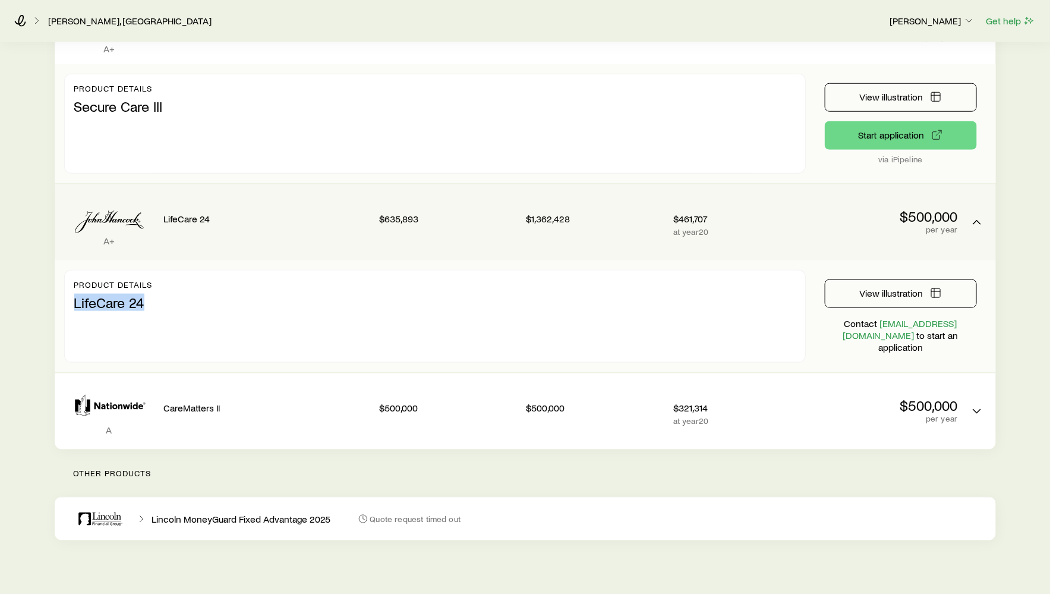
drag, startPoint x: 74, startPoint y: 286, endPoint x: 175, endPoint y: 294, distance: 100.7
click at [175, 294] on p "LifeCare 24" at bounding box center [434, 299] width 721 height 21
copy p "LifeCare 24"
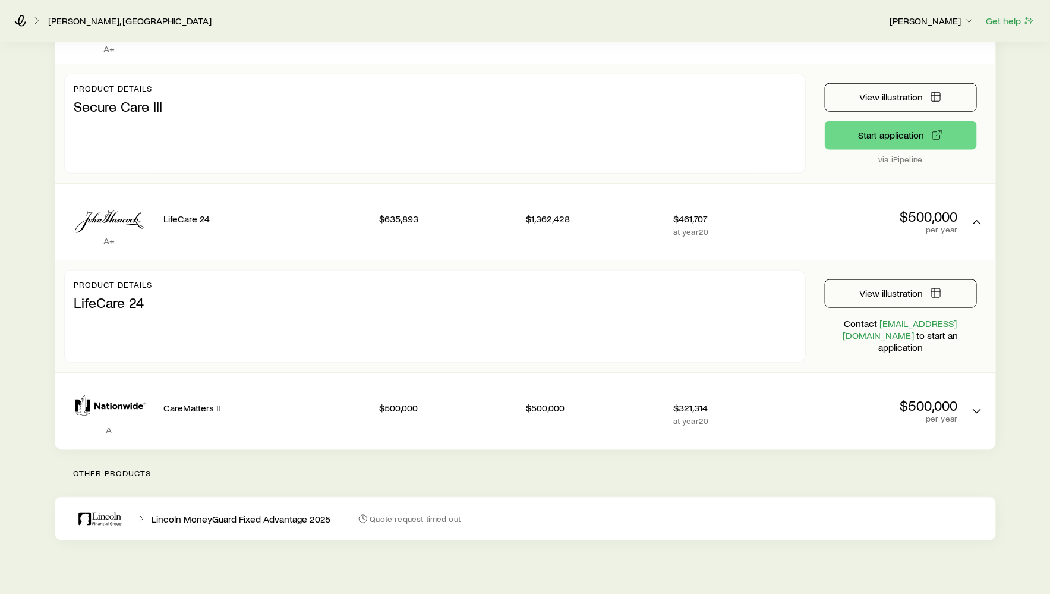
click at [179, 513] on p "Lincoln MoneyGuard Fixed Advantage 2025" at bounding box center [241, 519] width 179 height 12
click at [111, 504] on icon at bounding box center [99, 518] width 71 height 29
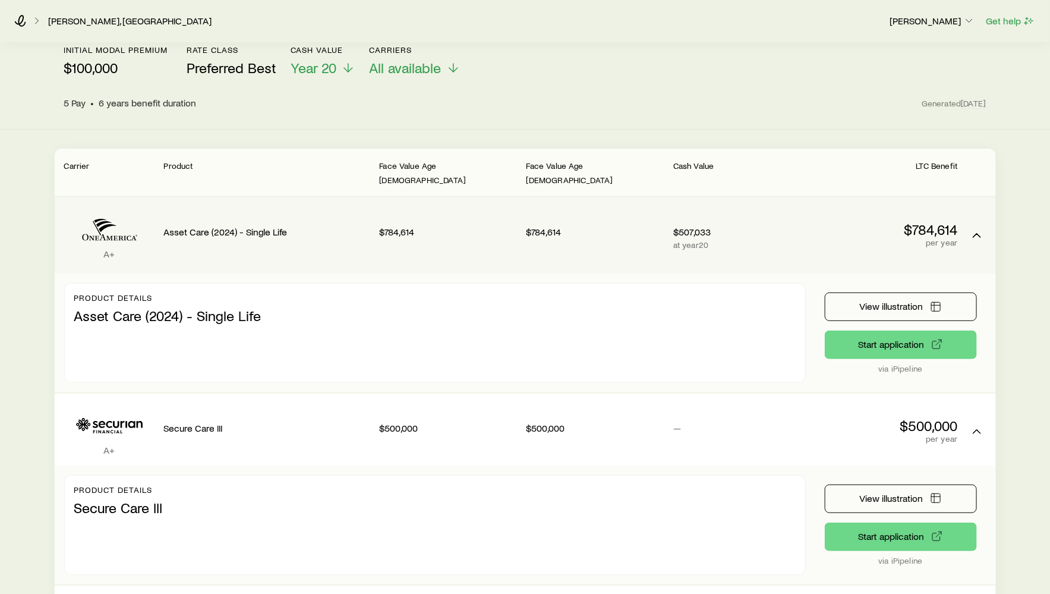
scroll to position [48, 0]
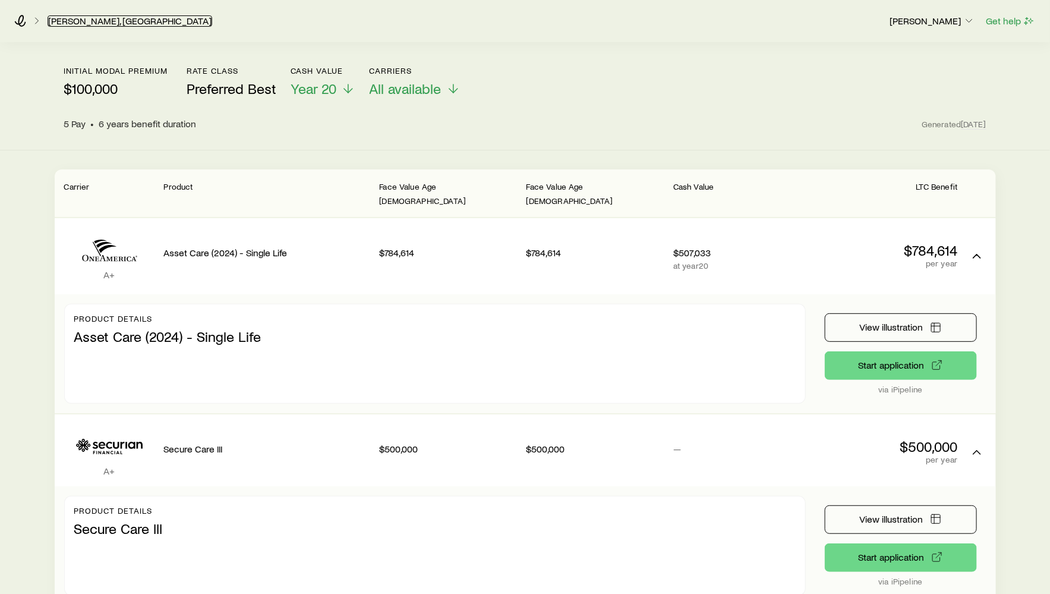
click at [61, 20] on link "Mike, Jersey" at bounding box center [130, 20] width 165 height 11
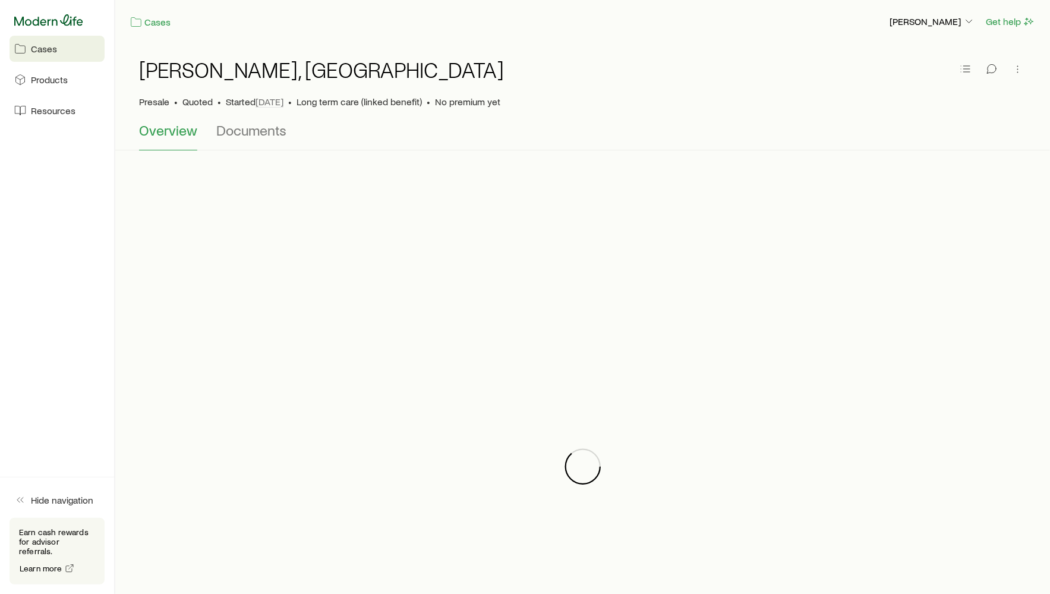
click at [45, 23] on icon at bounding box center [48, 20] width 69 height 12
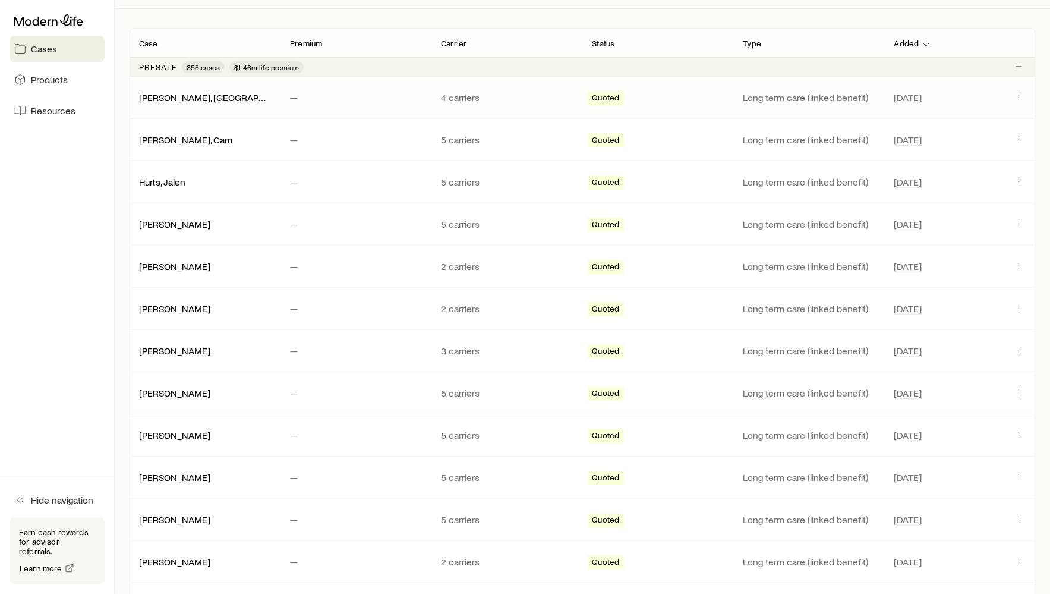
scroll to position [197, 0]
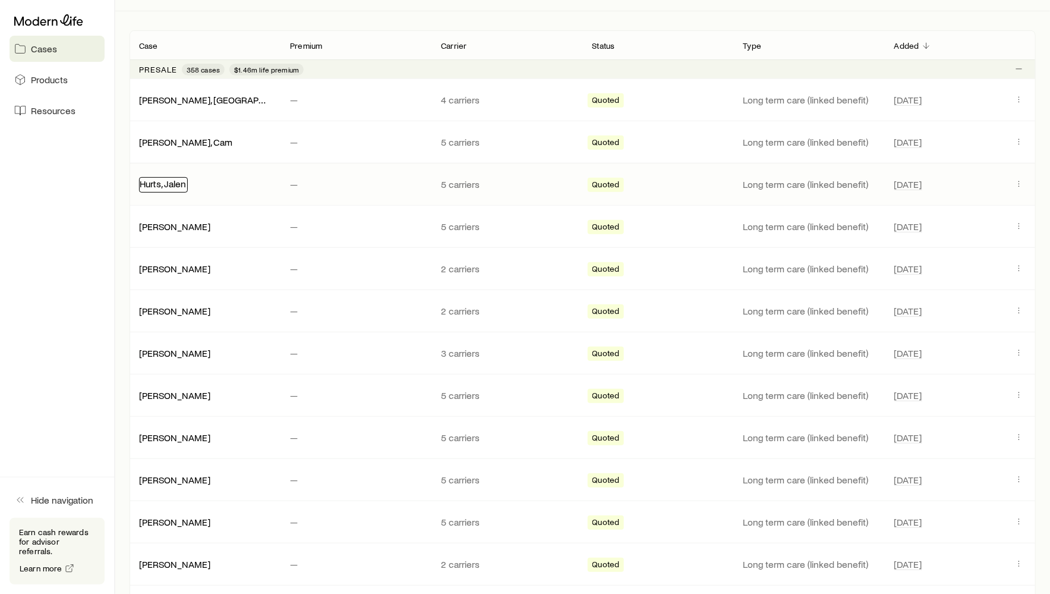
click at [159, 182] on link "Hurts, Jalen" at bounding box center [163, 183] width 46 height 11
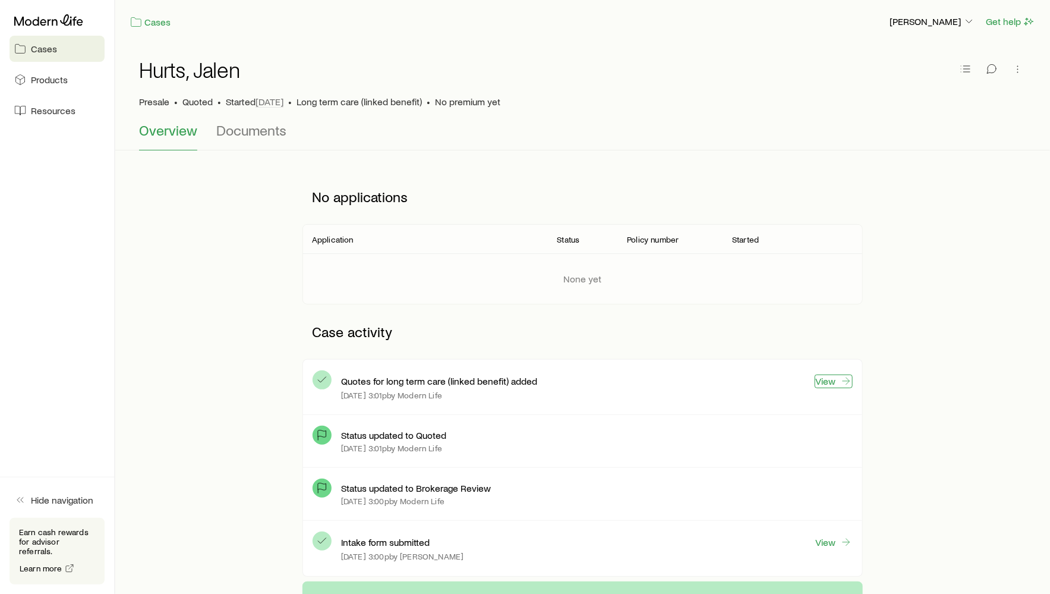
click at [834, 374] on link "View" at bounding box center [834, 381] width 38 height 14
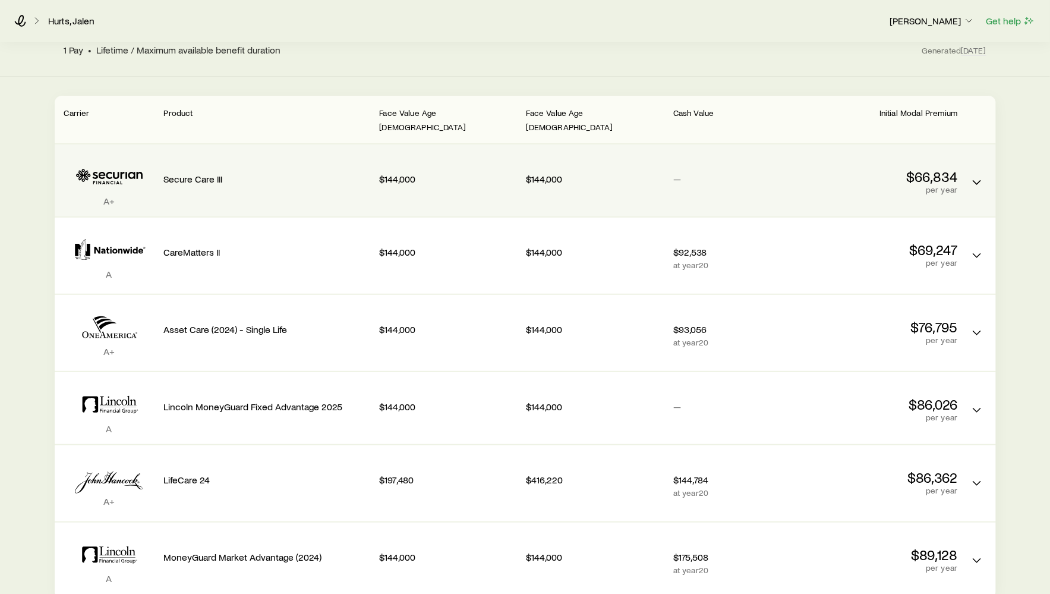
scroll to position [192, 0]
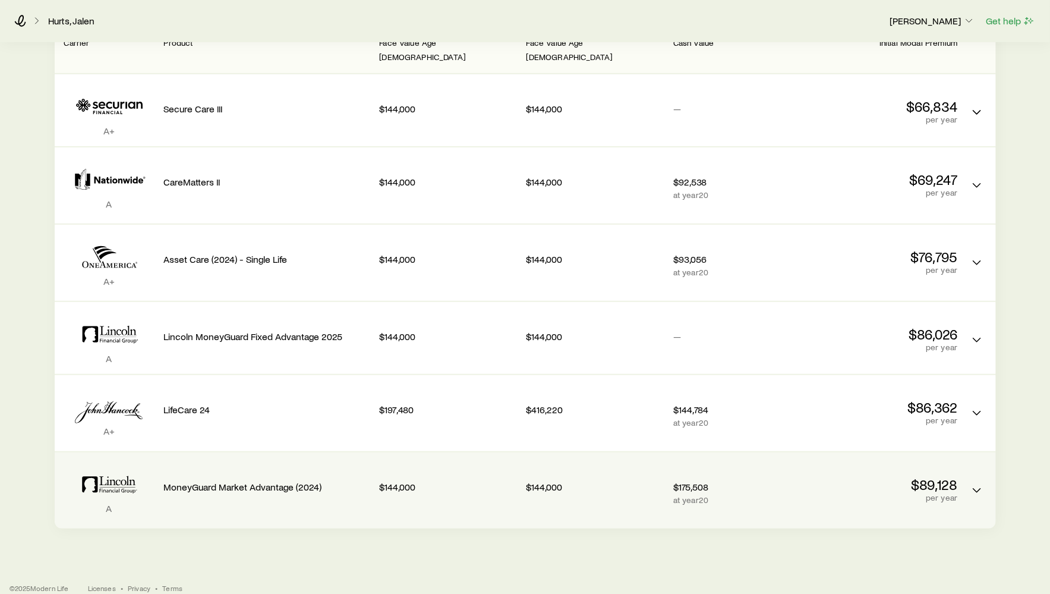
click at [217, 462] on div "MoneyGuard Market Advantage (2024)" at bounding box center [267, 484] width 206 height 45
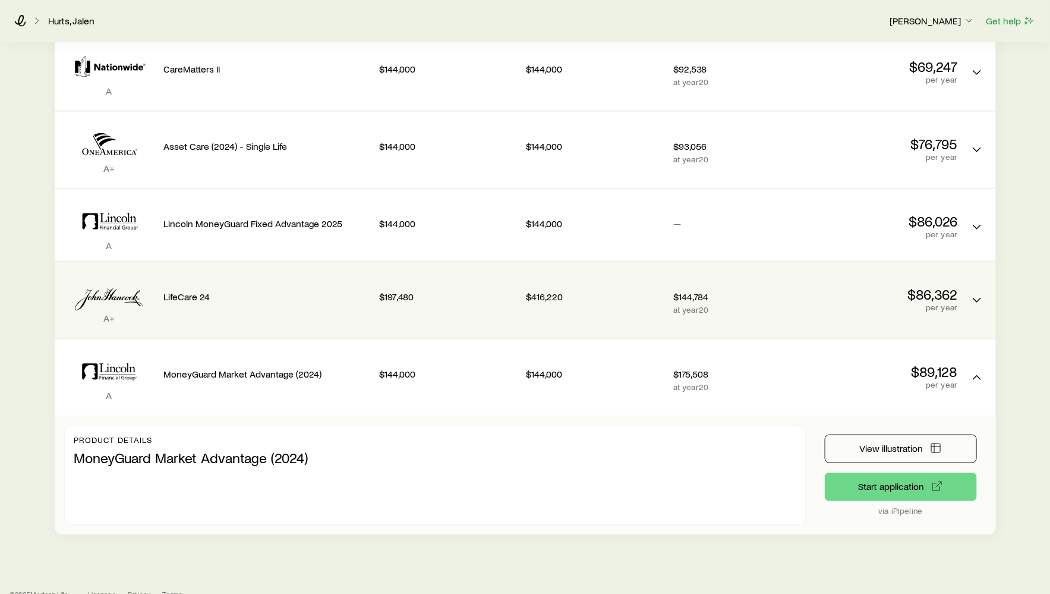
scroll to position [311, 0]
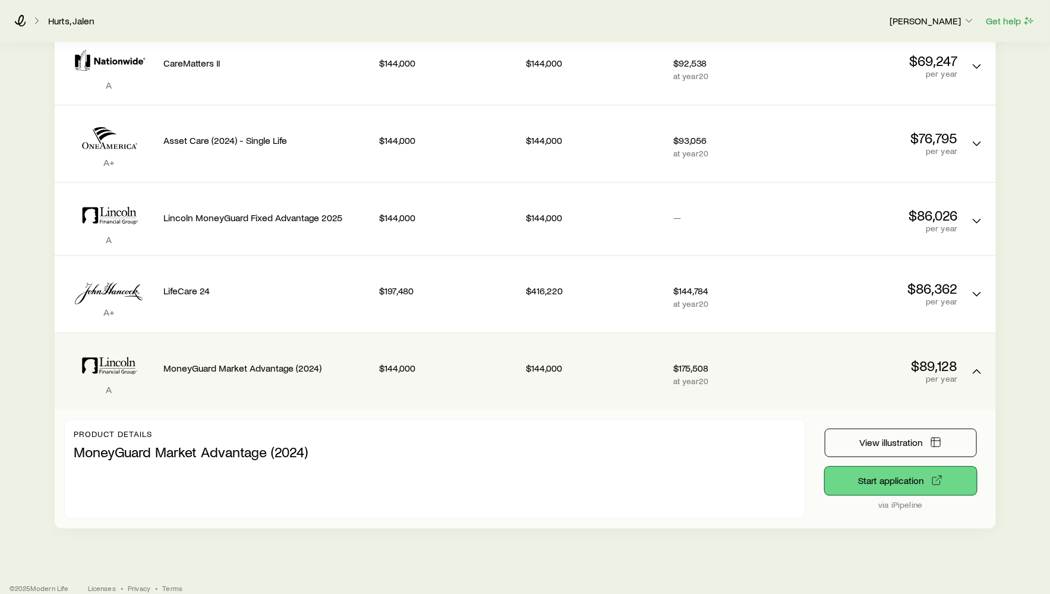
click at [857, 469] on button "Start application" at bounding box center [901, 480] width 152 height 29
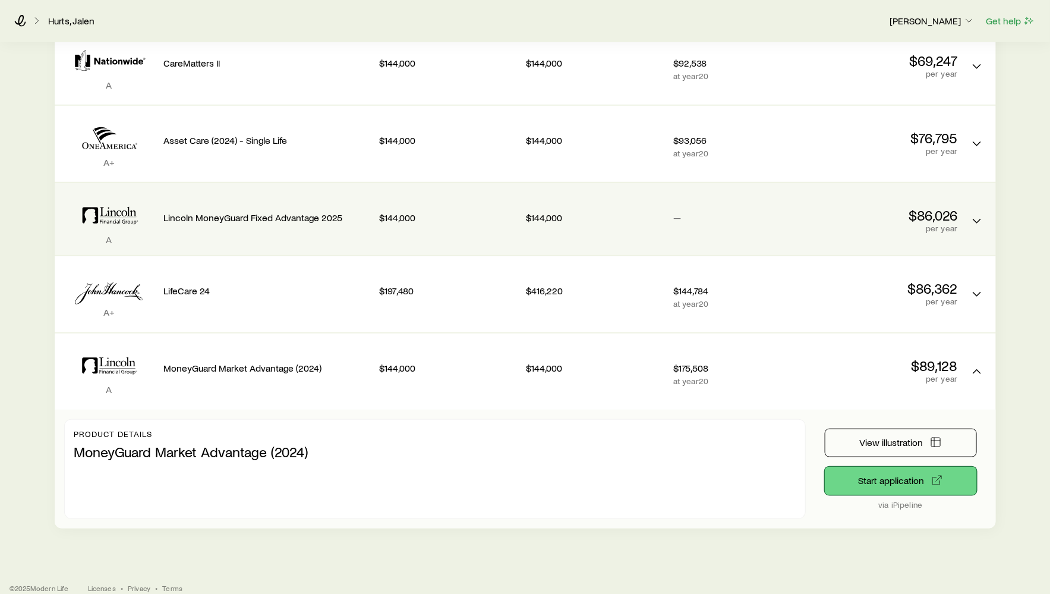
scroll to position [289, 0]
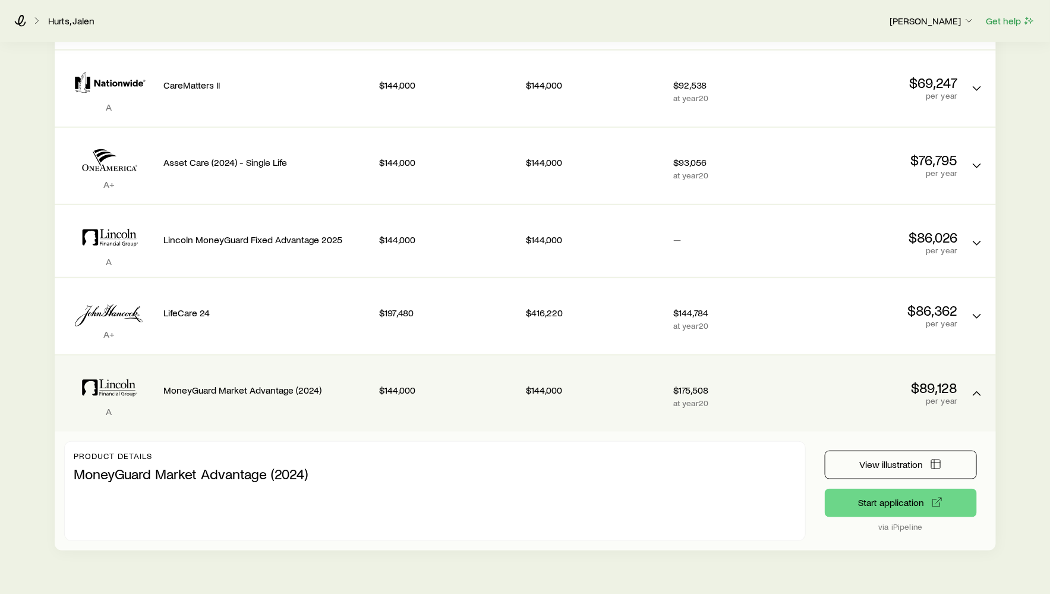
click at [276, 365] on div "MoneyGuard Market Advantage (2024)" at bounding box center [267, 387] width 206 height 45
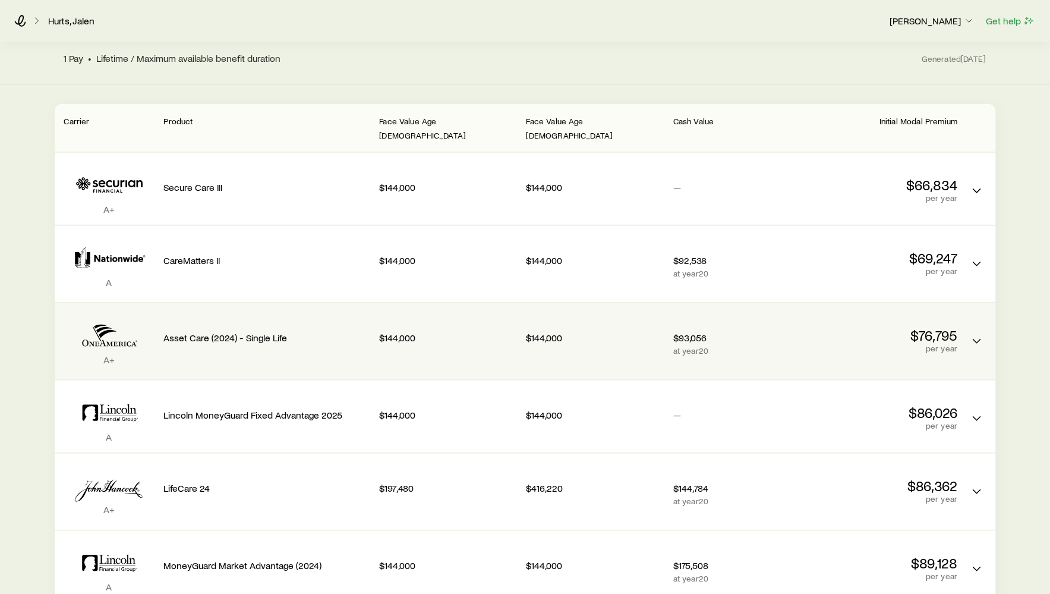
scroll to position [192, 0]
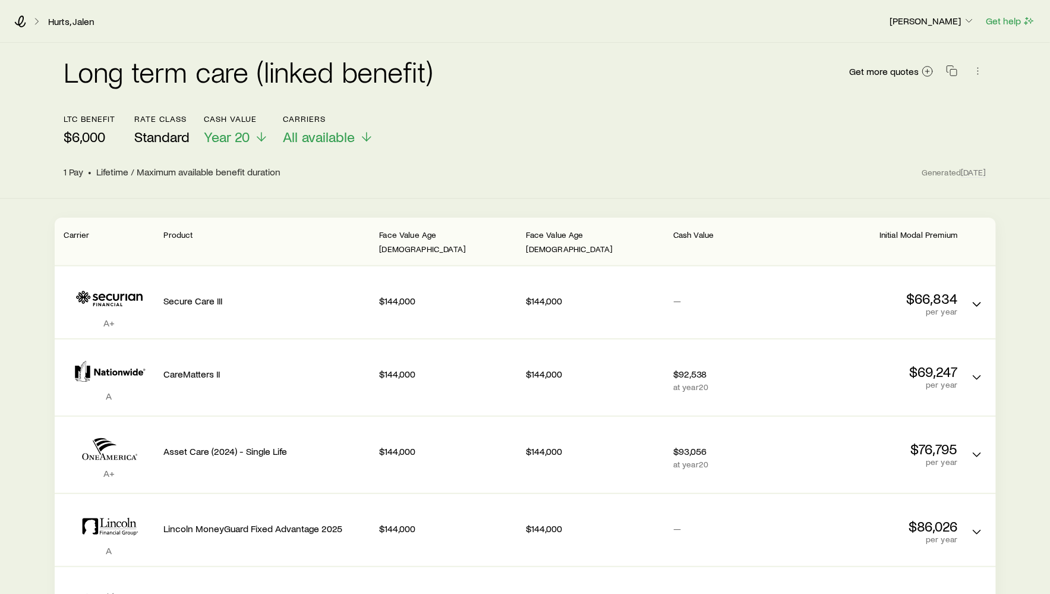
scroll to position [192, 0]
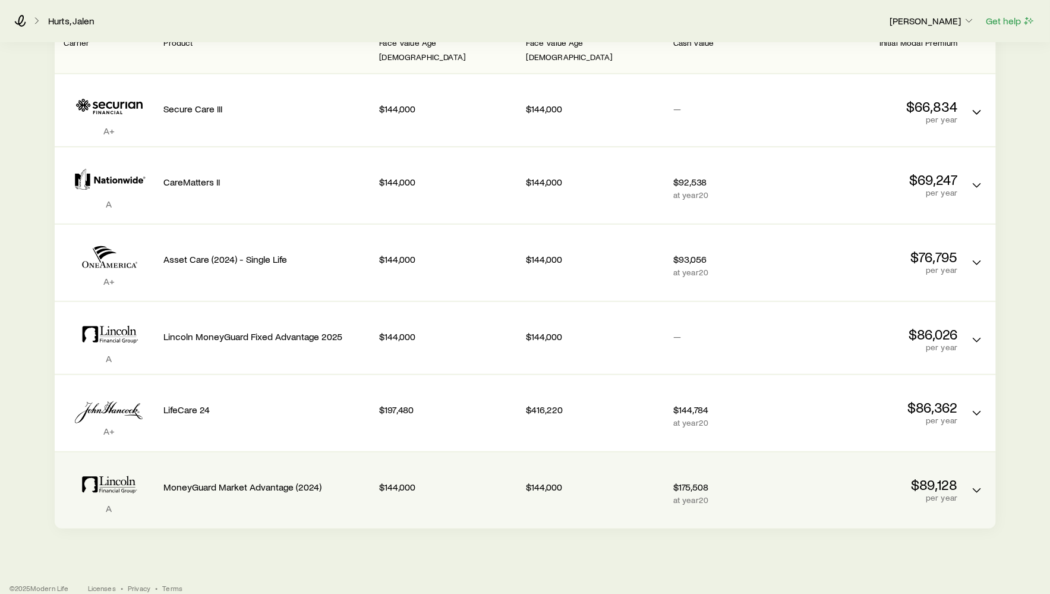
click at [292, 481] on p "MoneyGuard Market Advantage (2024)" at bounding box center [267, 487] width 206 height 12
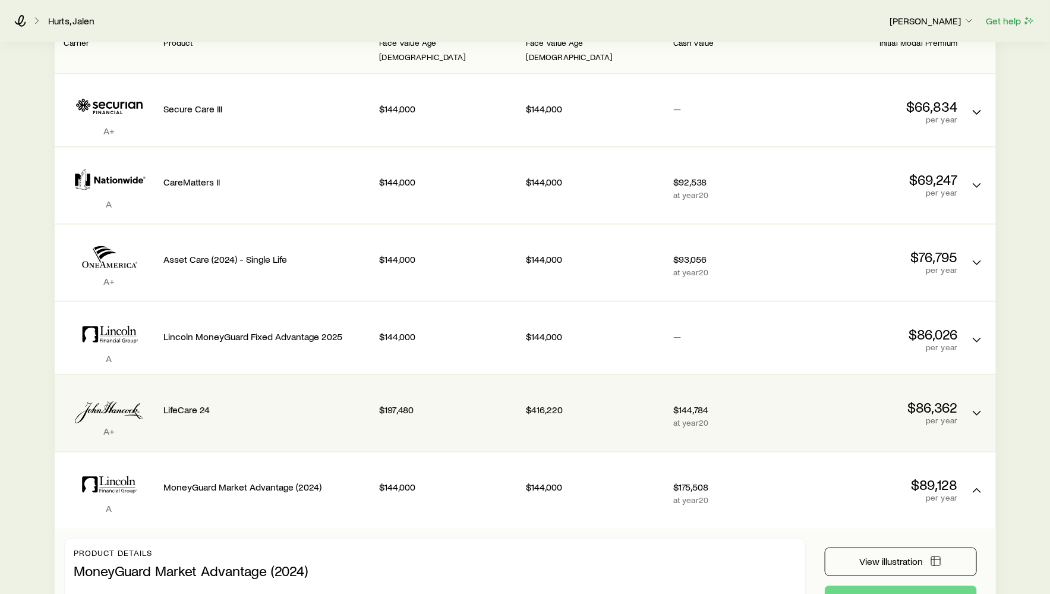
scroll to position [311, 0]
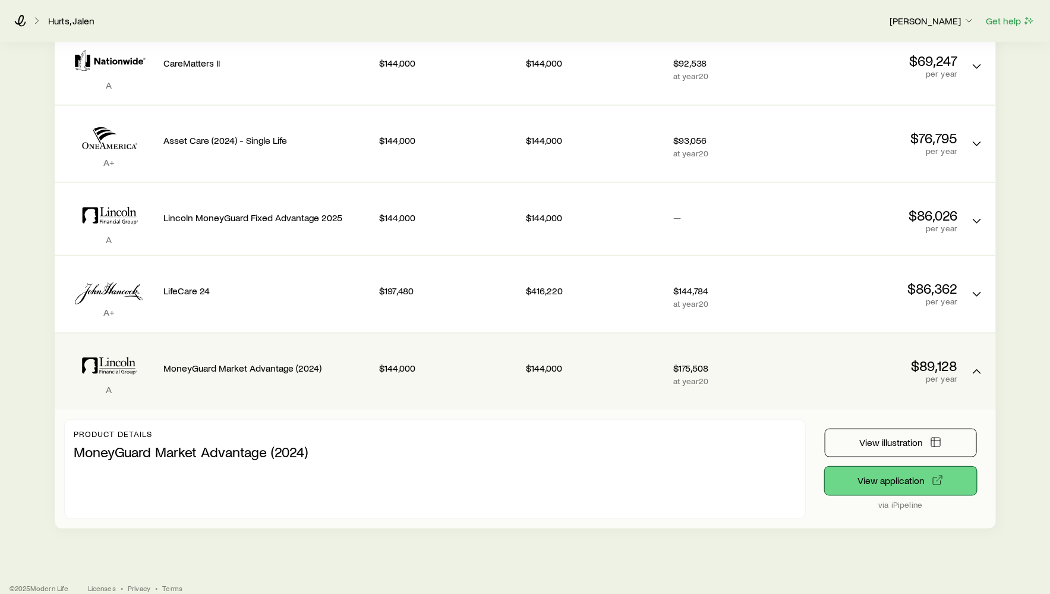
click at [850, 466] on button "View application" at bounding box center [901, 480] width 152 height 29
click at [863, 477] on button "View application" at bounding box center [901, 480] width 152 height 29
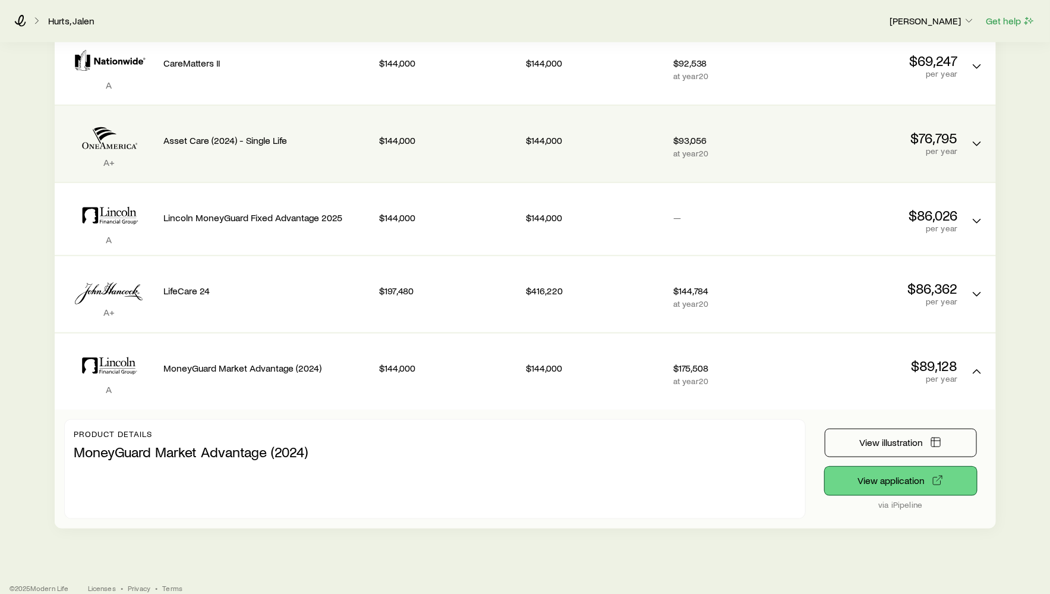
scroll to position [0, 0]
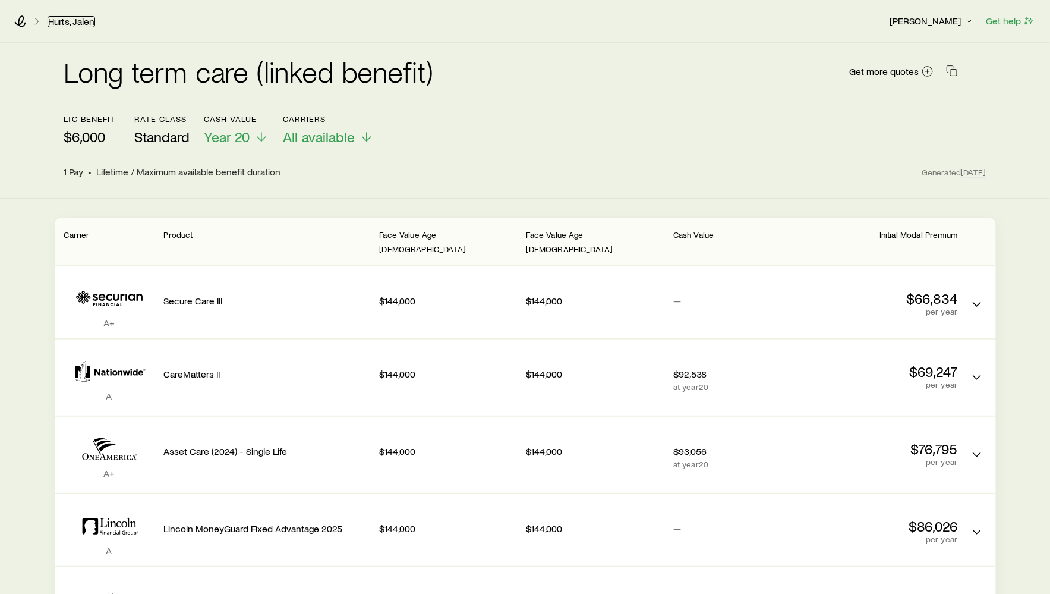
click at [64, 17] on link "Hurts, Jalen" at bounding box center [72, 21] width 48 height 11
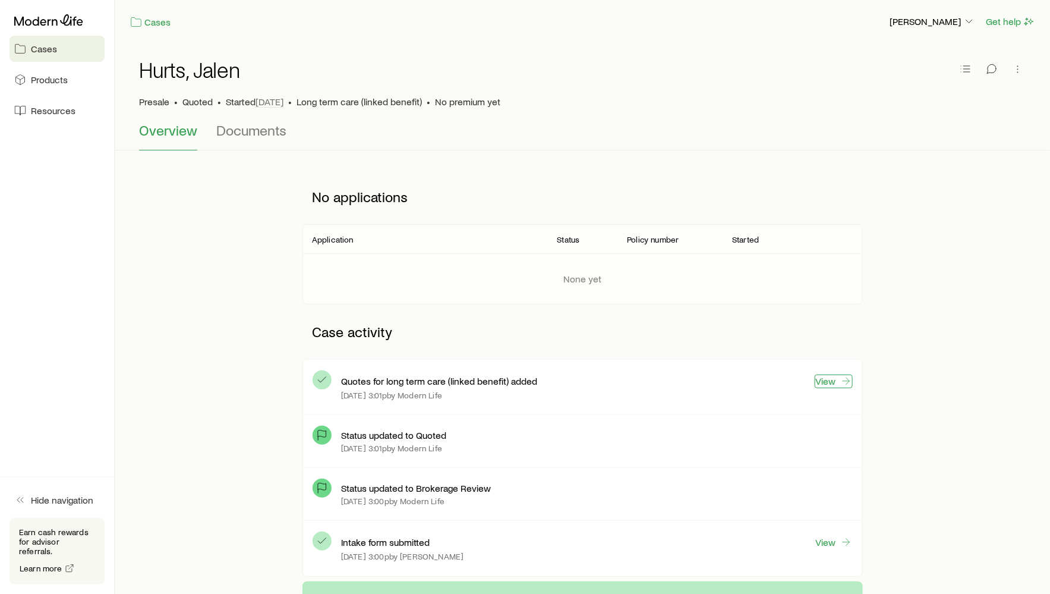
click at [838, 380] on link "View" at bounding box center [834, 381] width 38 height 14
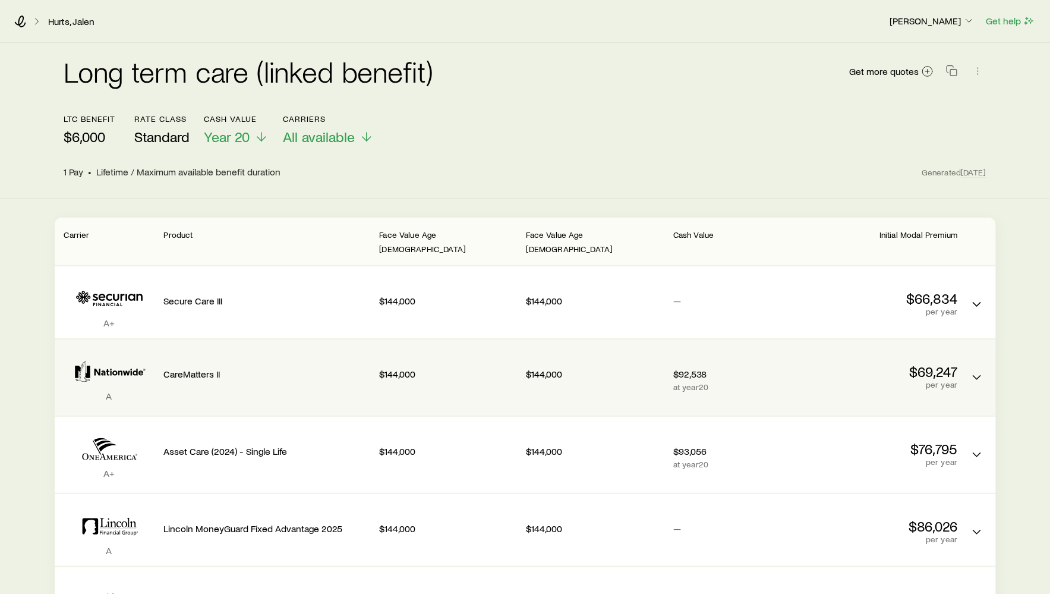
scroll to position [9, 0]
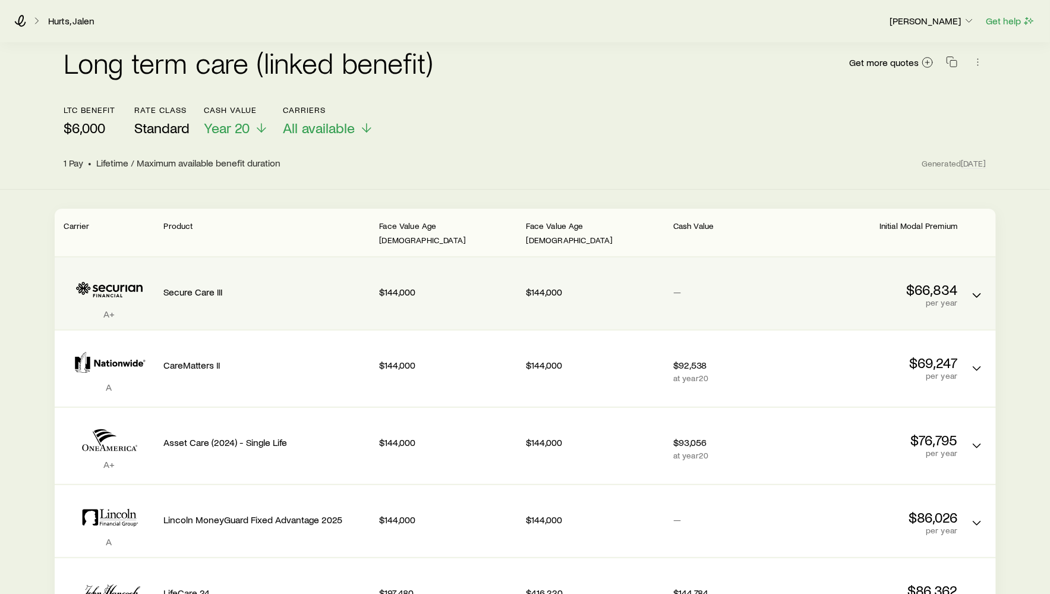
click at [311, 289] on div "Secure Care III" at bounding box center [267, 289] width 206 height 45
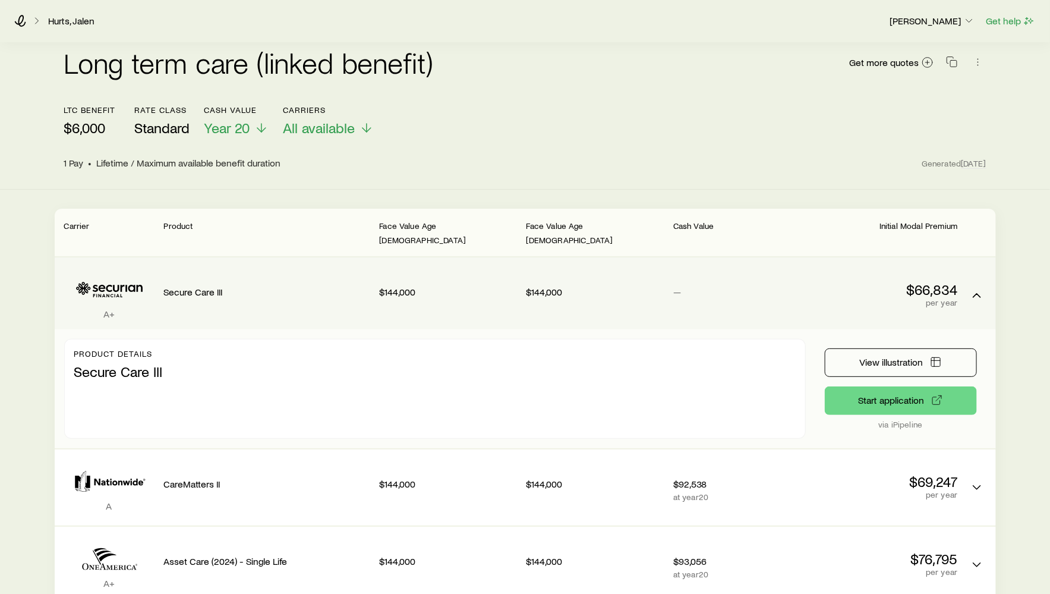
click at [301, 286] on p "Secure Care III" at bounding box center [267, 292] width 206 height 12
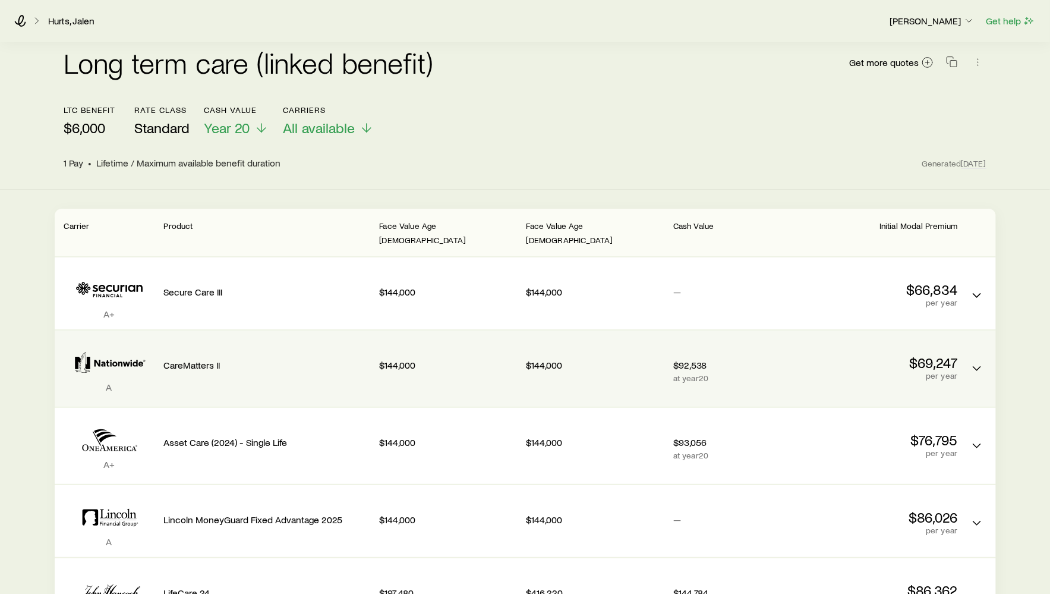
click at [298, 340] on div "CareMatters II" at bounding box center [267, 362] width 206 height 45
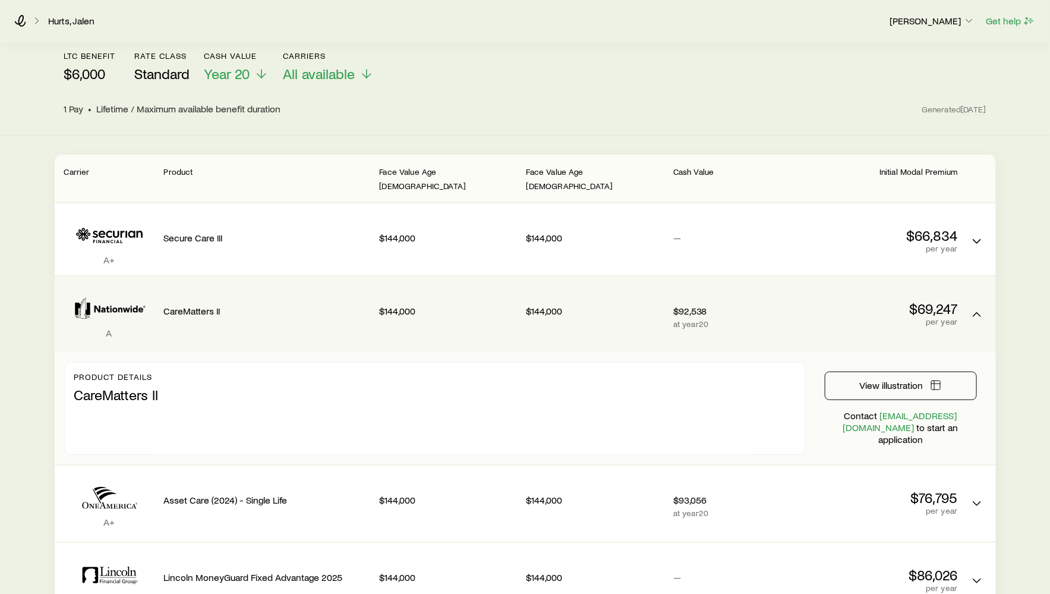
scroll to position [135, 0]
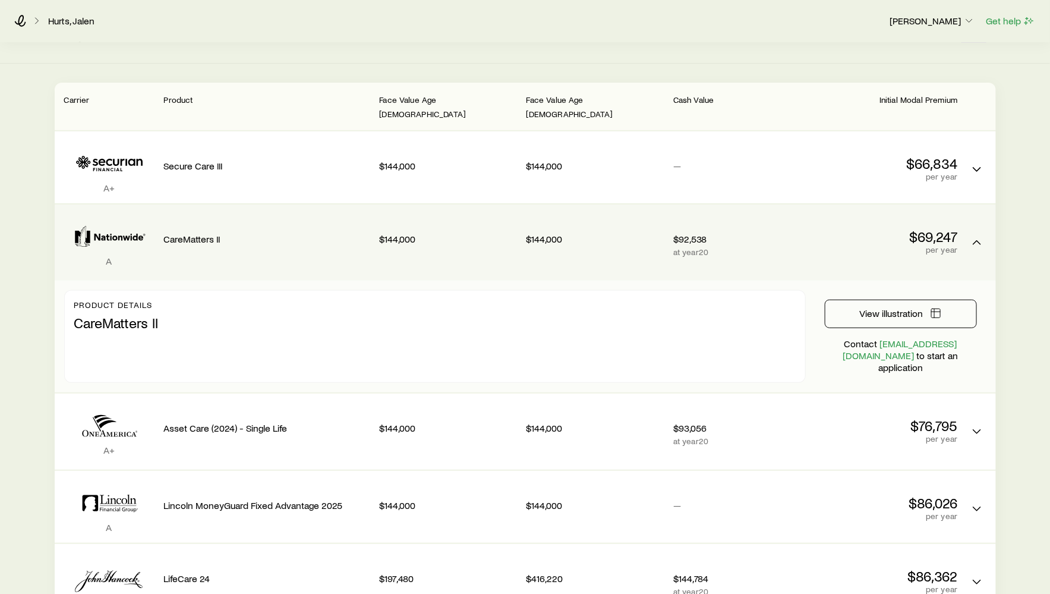
click at [278, 248] on div "CareMatters II" at bounding box center [267, 242] width 206 height 57
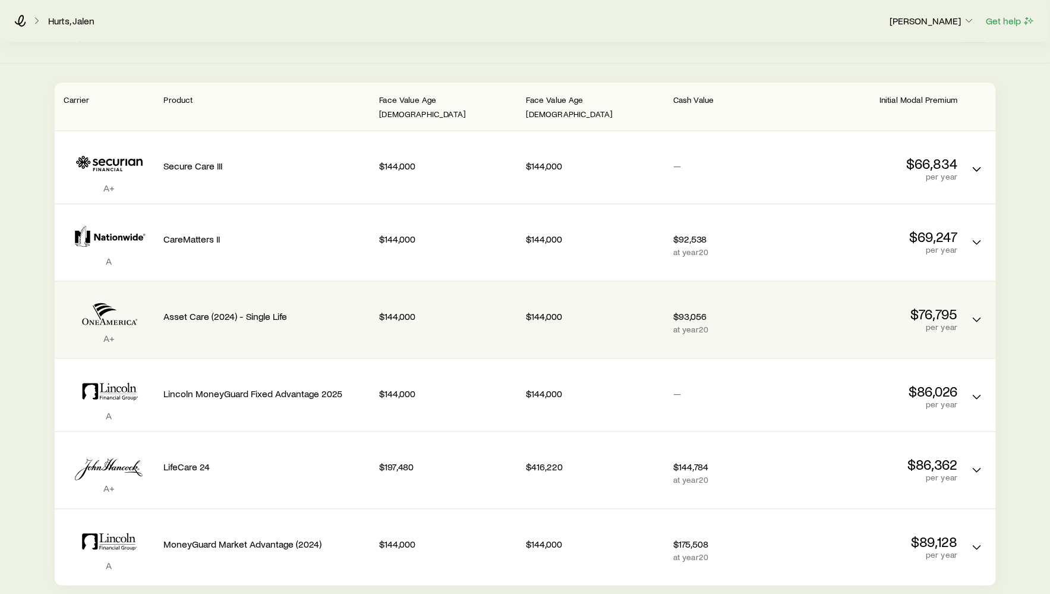
click at [278, 310] on p "Asset Care (2024) - Single Life" at bounding box center [267, 316] width 206 height 12
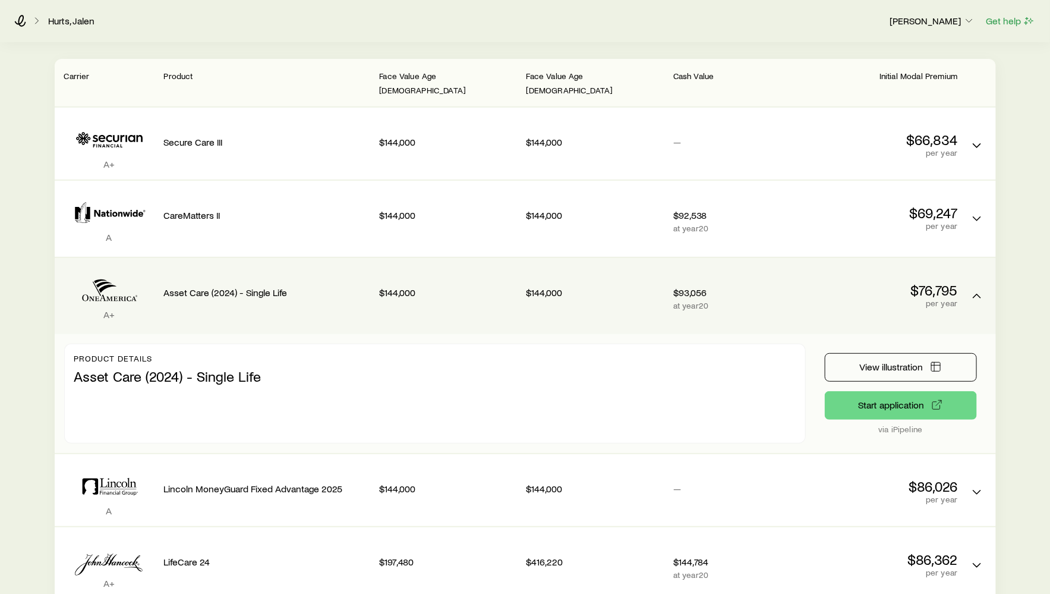
scroll to position [165, 0]
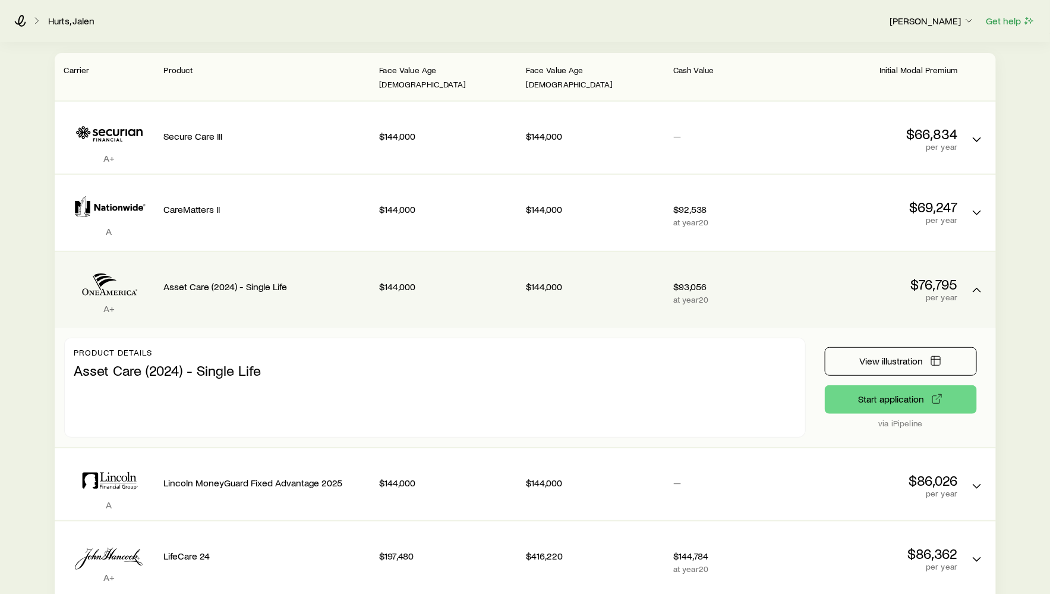
click at [280, 288] on div "Asset Care (2024) - Single Life" at bounding box center [267, 283] width 206 height 45
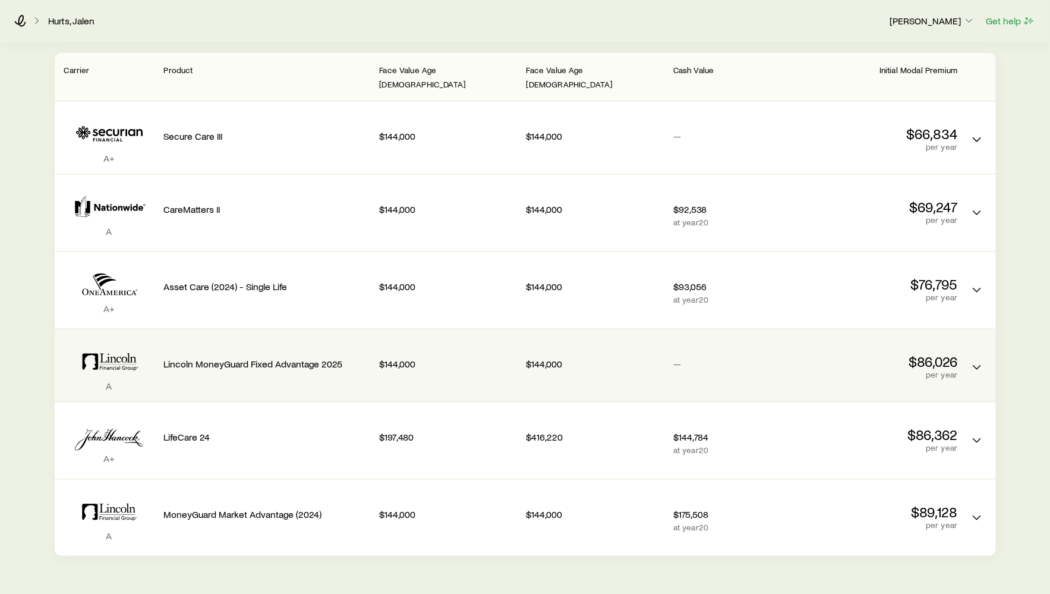
click at [268, 339] on div "Lincoln MoneyGuard Fixed Advantage 2025" at bounding box center [267, 361] width 206 height 45
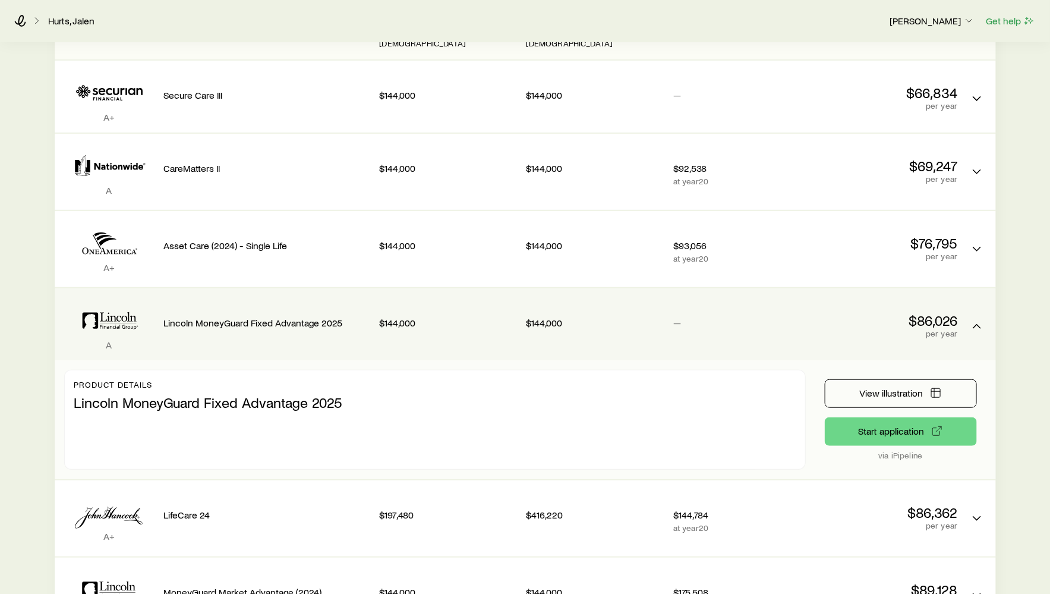
click at [260, 314] on div "Lincoln MoneyGuard Fixed Advantage 2025" at bounding box center [267, 320] width 206 height 45
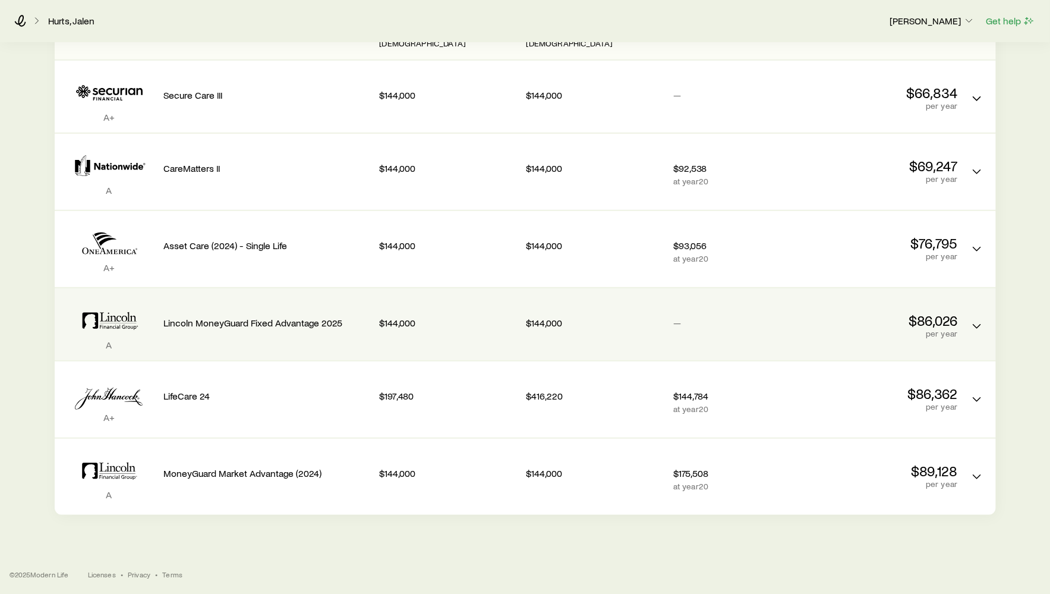
scroll to position [192, 0]
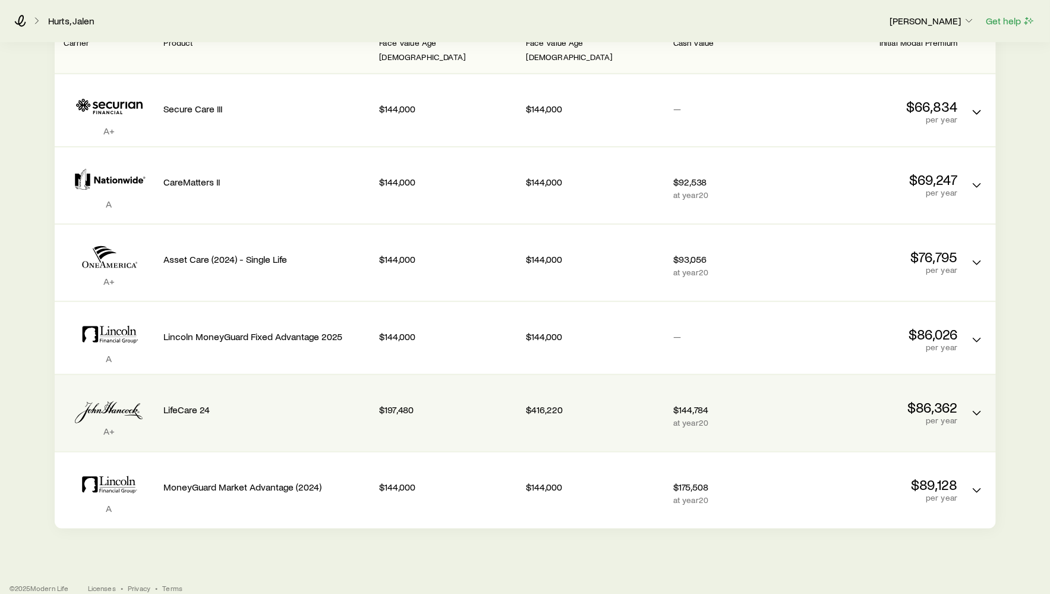
click at [251, 403] on p "LifeCare 24" at bounding box center [267, 409] width 206 height 12
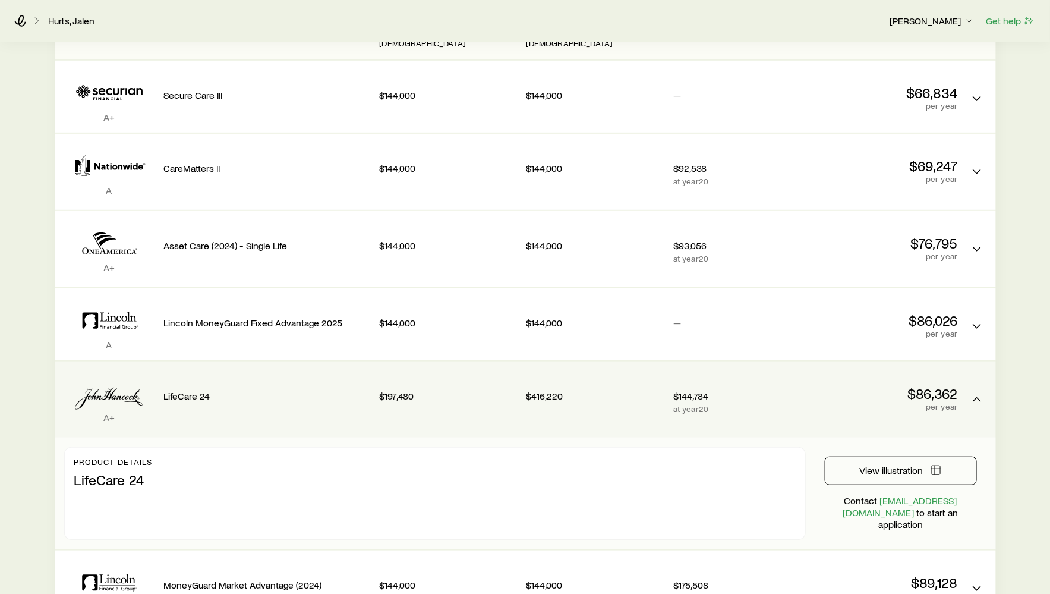
click at [243, 361] on div "A+ LifeCare 24 $197,480 $416,220 $144,784 at year 20 $86,362 per year" at bounding box center [525, 399] width 941 height 76
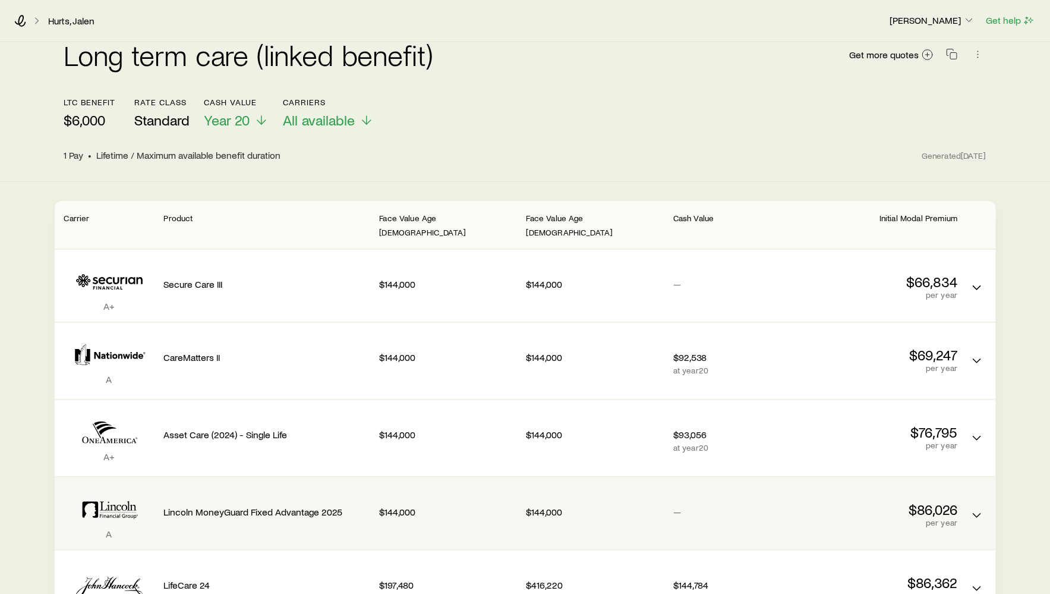
scroll to position [0, 0]
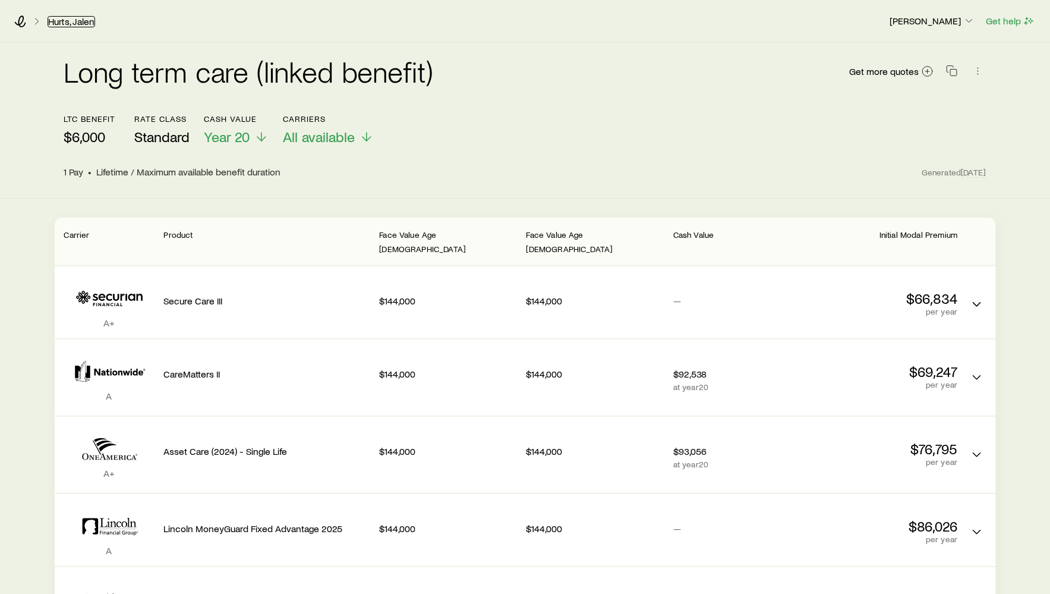
click at [55, 20] on link "Hurts, Jalen" at bounding box center [72, 21] width 48 height 11
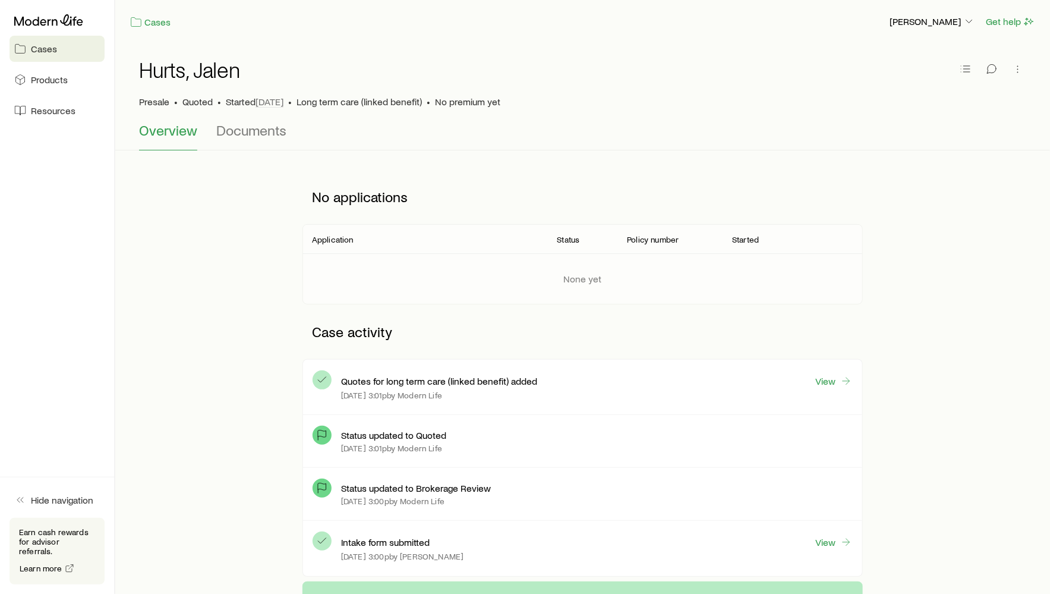
drag, startPoint x: 340, startPoint y: 377, endPoint x: 550, endPoint y: 389, distance: 209.5
click at [550, 389] on div "Quotes for long term care (linked benefit) added View Oct 9 at 3:01p by Modern …" at bounding box center [597, 387] width 512 height 36
click at [550, 390] on div "Oct 9 at 3:01p by Modern Life" at bounding box center [597, 395] width 512 height 10
click at [928, 20] on p "[PERSON_NAME]" at bounding box center [932, 21] width 86 height 12
click at [866, 115] on span "Sign out" at bounding box center [876, 117] width 33 height 12
